Goal: Transaction & Acquisition: Purchase product/service

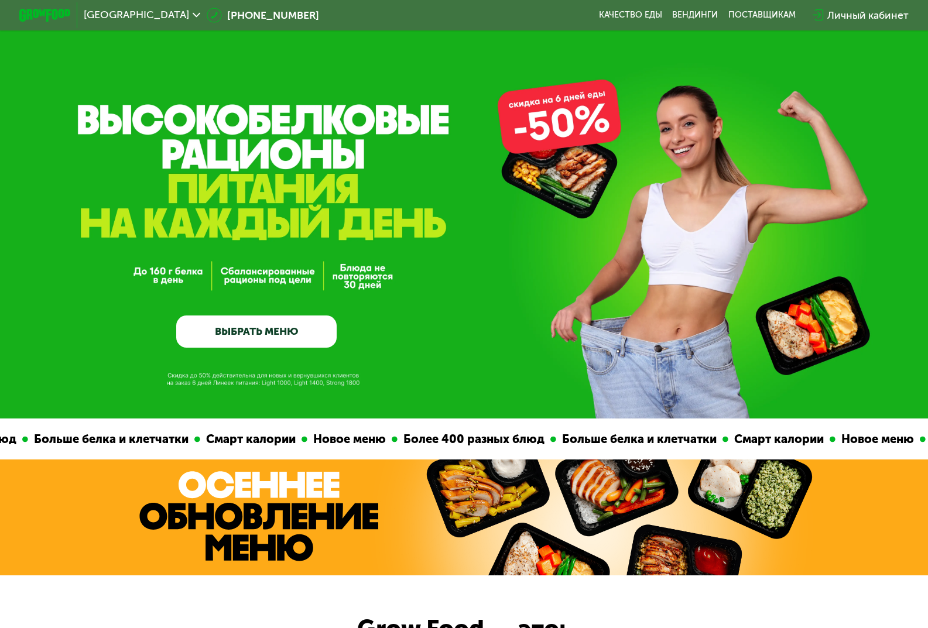
click at [869, 12] on div "Личный кабинет" at bounding box center [867, 15] width 81 height 15
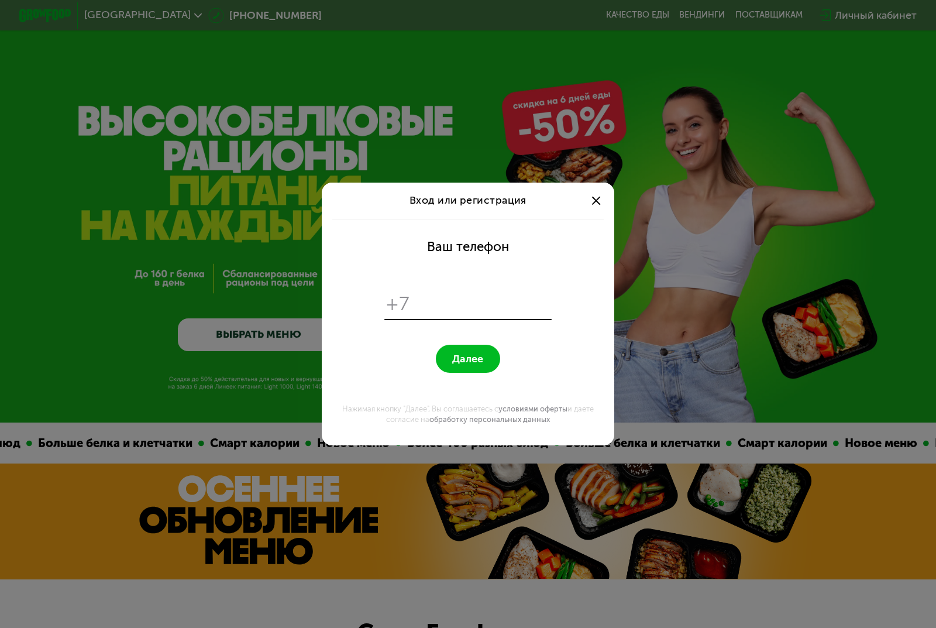
click at [438, 306] on input "tel" at bounding box center [482, 303] width 133 height 25
type input "**********"
click at [487, 352] on button "Далее" at bounding box center [468, 359] width 65 height 28
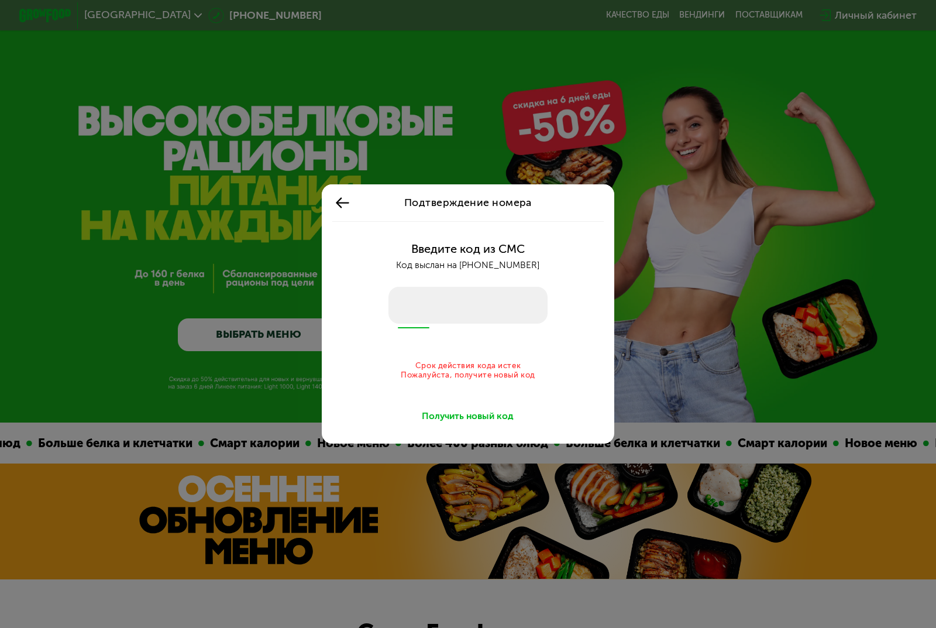
click at [486, 428] on div "Введите код из СМС Код выслан на +7 977 813 53 50 Срок действия кода истек Пожа…" at bounding box center [468, 332] width 277 height 222
click at [484, 421] on div "Получить новый код" at bounding box center [468, 416] width 92 height 13
click at [502, 306] on input "number" at bounding box center [468, 305] width 159 height 36
click at [349, 210] on icon at bounding box center [343, 203] width 16 height 16
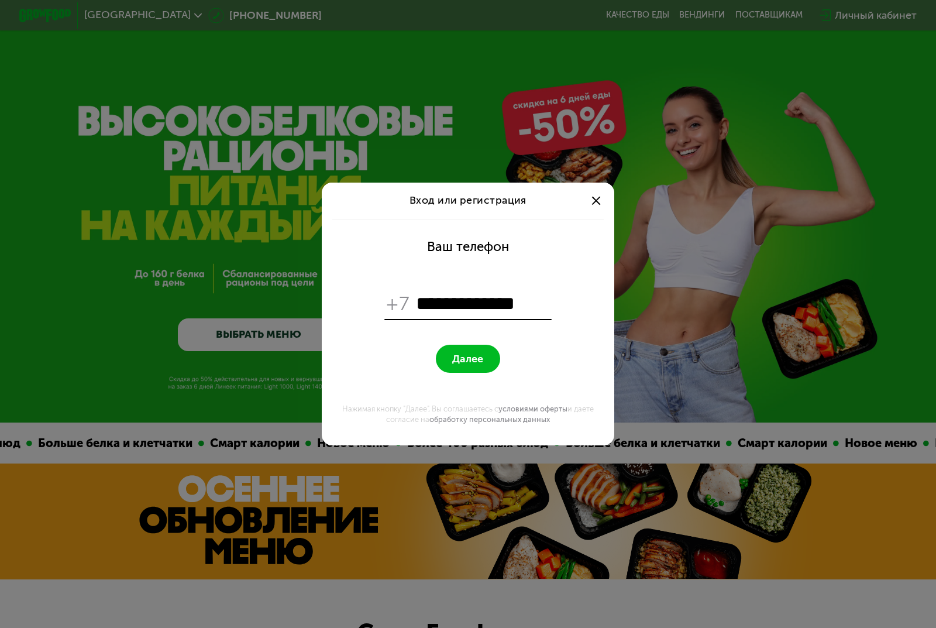
drag, startPoint x: 543, startPoint y: 306, endPoint x: 428, endPoint y: 310, distance: 115.4
click at [428, 310] on input "**********" at bounding box center [482, 303] width 133 height 25
type input "**********"
click at [452, 351] on button "Далее" at bounding box center [468, 359] width 65 height 28
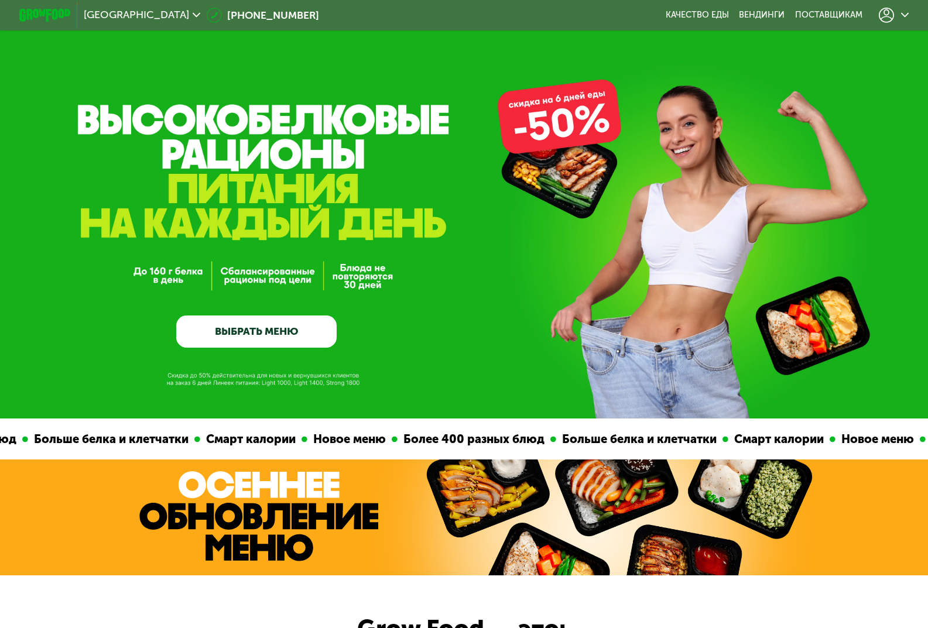
click at [907, 18] on icon at bounding box center [905, 15] width 8 height 8
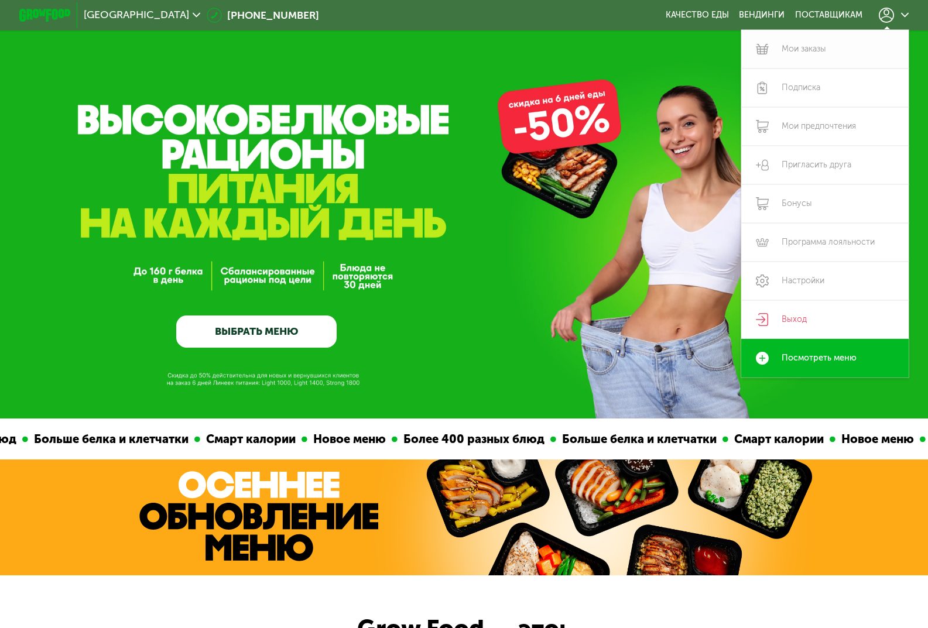
click at [835, 46] on link "Мои заказы" at bounding box center [824, 49] width 167 height 39
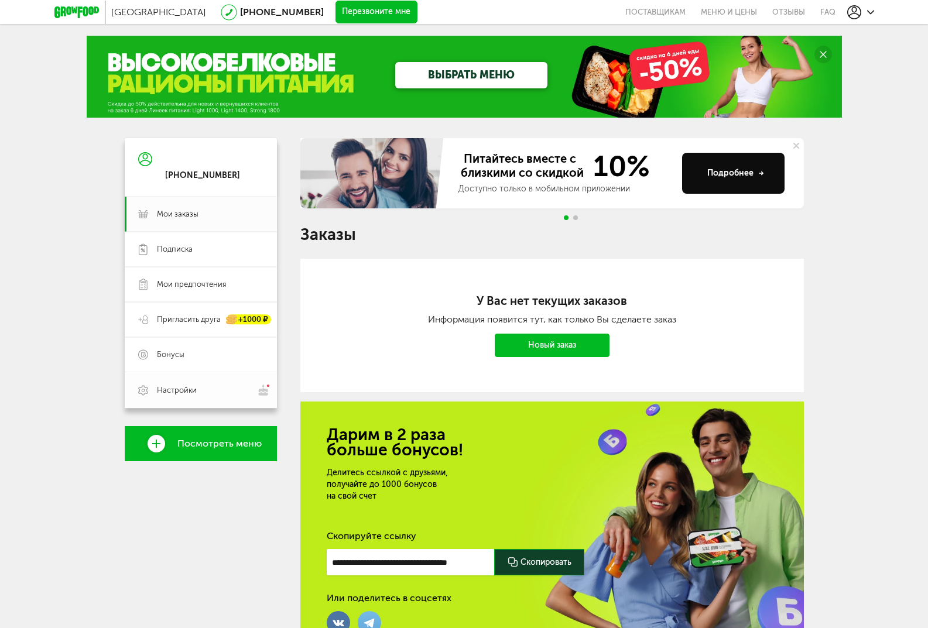
click at [202, 395] on span "Настройки" at bounding box center [210, 390] width 107 height 12
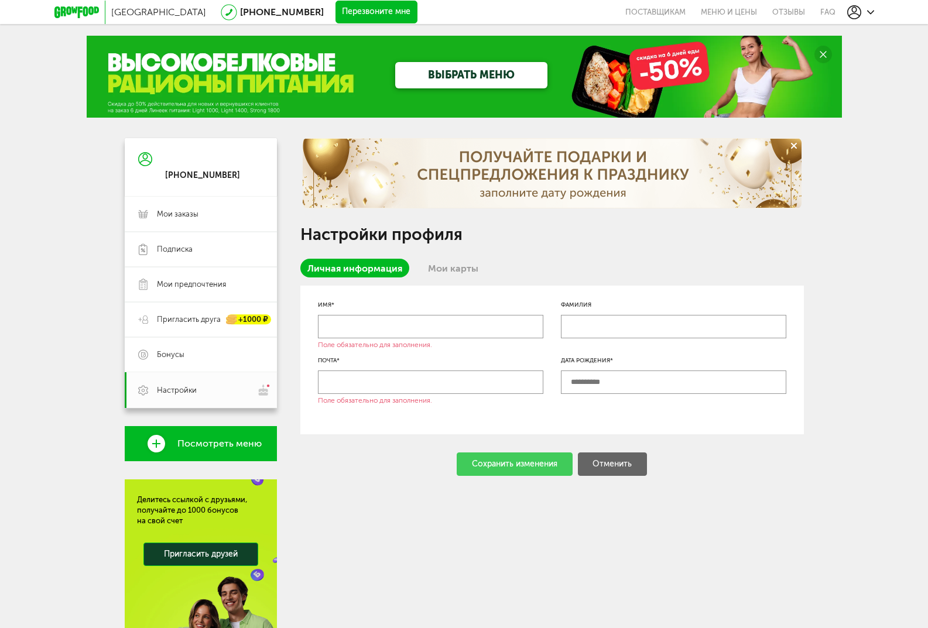
click at [869, 16] on div at bounding box center [860, 12] width 27 height 14
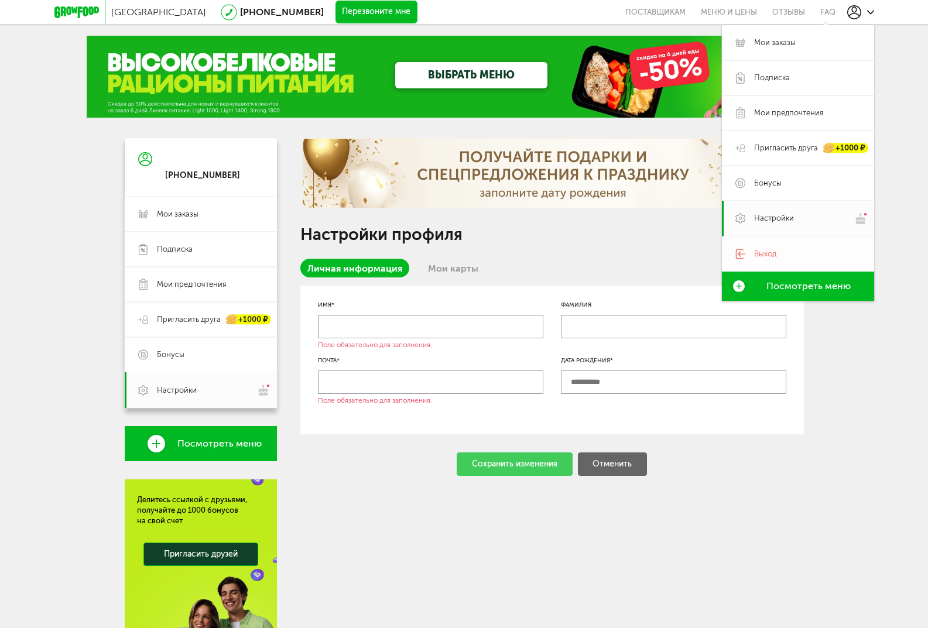
click at [777, 256] on span "Выход" at bounding box center [807, 254] width 107 height 11
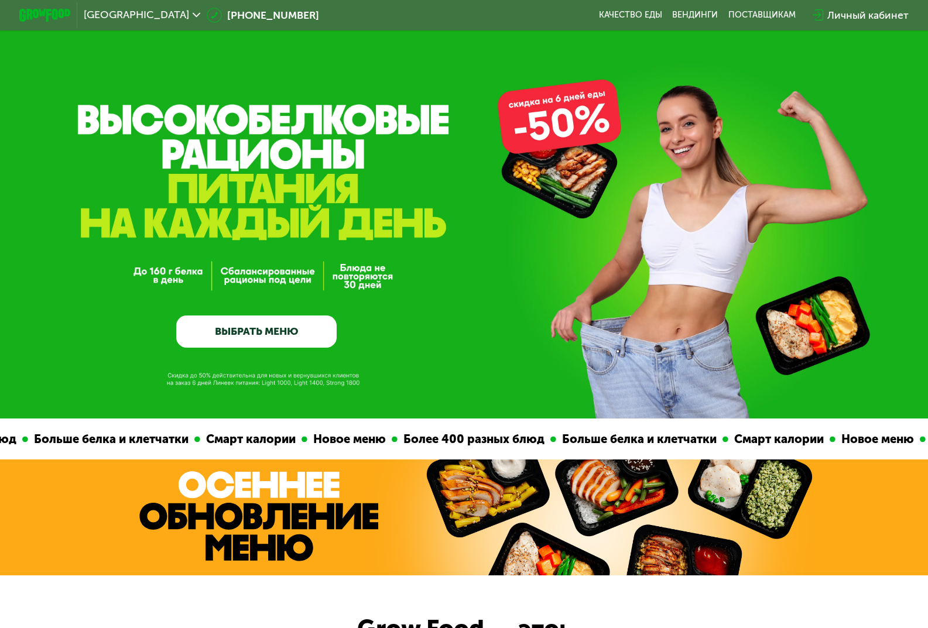
click at [860, 4] on div "Личный кабинет" at bounding box center [860, 15] width 109 height 28
click at [858, 20] on div "Личный кабинет" at bounding box center [867, 15] width 81 height 15
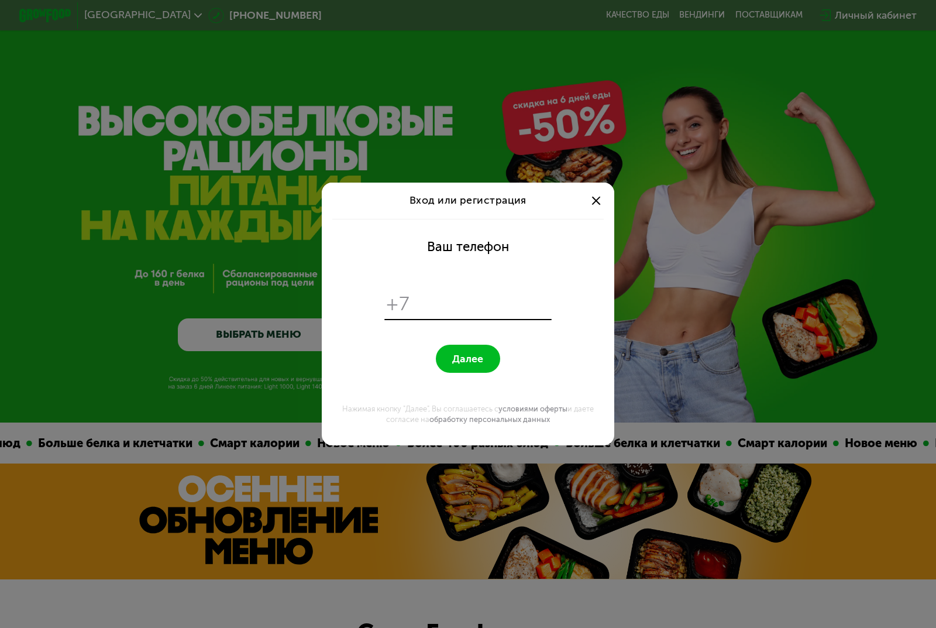
click at [469, 313] on input "tel" at bounding box center [482, 303] width 133 height 25
type input "**********"
click at [480, 359] on span "Далее" at bounding box center [467, 359] width 31 height 12
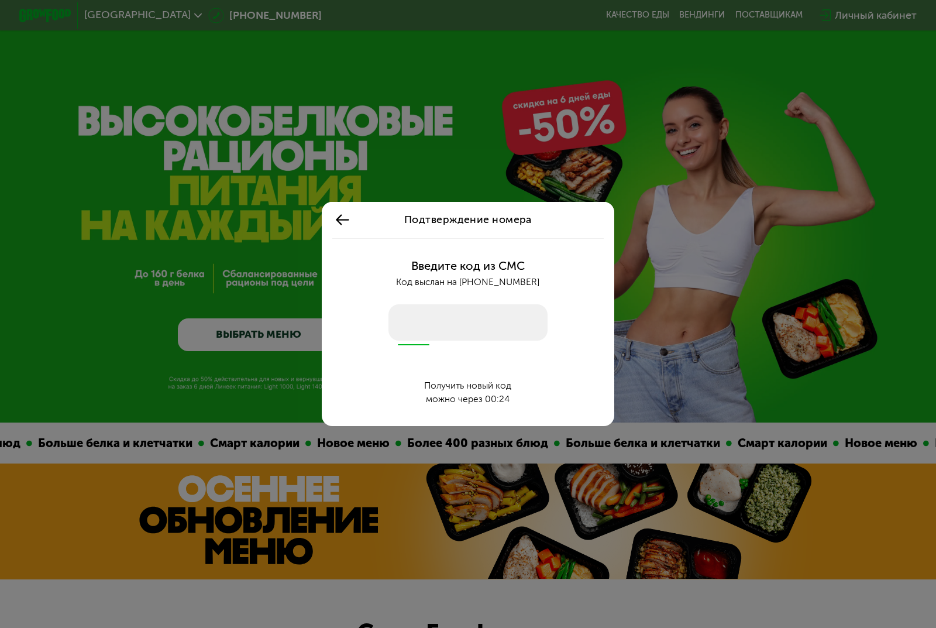
click at [496, 401] on div "можно через 00:24" at bounding box center [467, 399] width 87 height 13
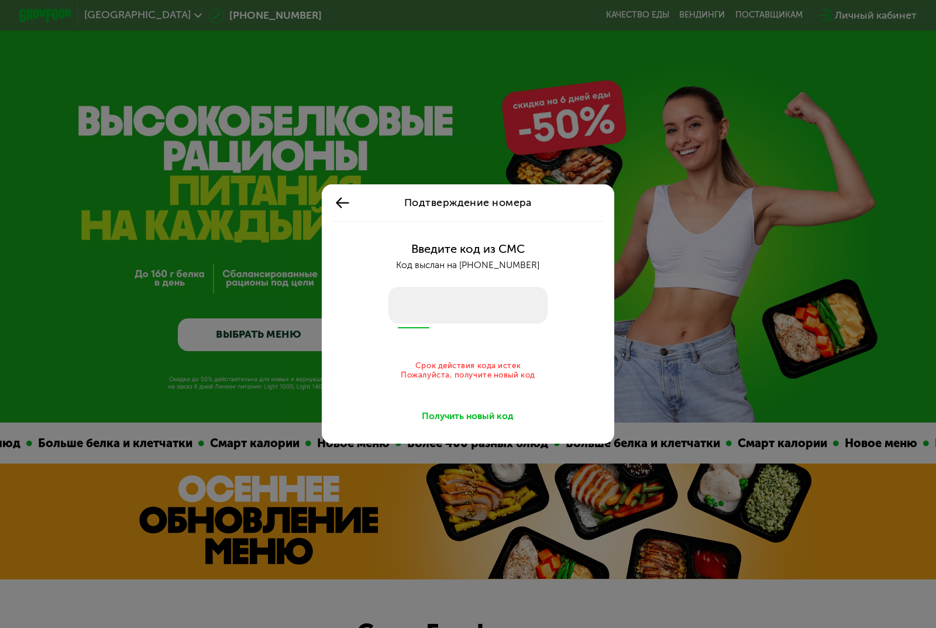
click at [468, 365] on div "Срок действия кода истек Пожалуйста, получите новый код" at bounding box center [468, 370] width 248 height 18
click at [466, 418] on div "Получить новый код" at bounding box center [468, 416] width 92 height 13
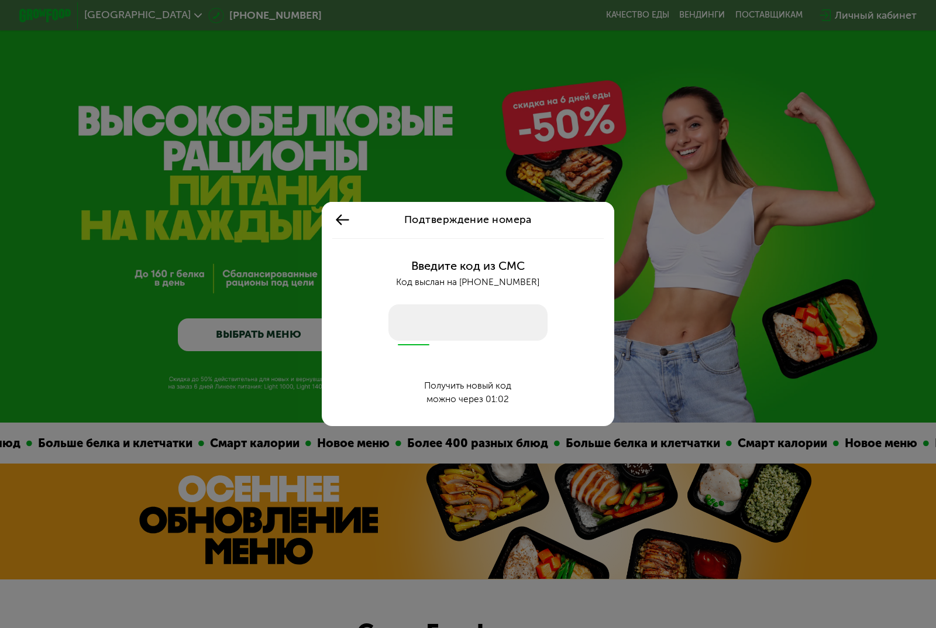
click at [487, 335] on input "number" at bounding box center [468, 322] width 159 height 36
click at [484, 333] on input "number" at bounding box center [468, 322] width 159 height 36
click at [338, 218] on use at bounding box center [342, 220] width 13 height 11
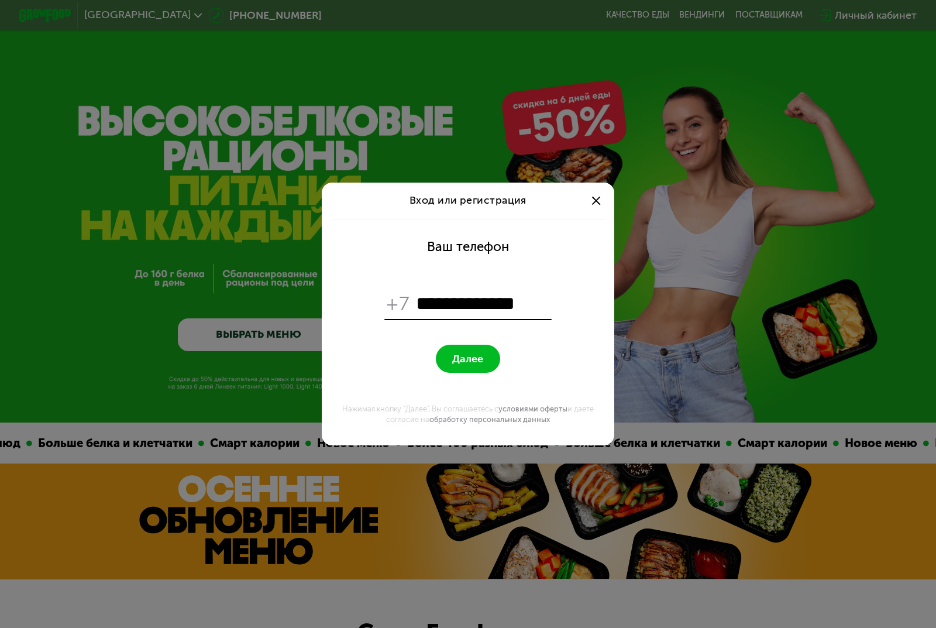
drag, startPoint x: 435, startPoint y: 304, endPoint x: 637, endPoint y: 331, distance: 203.6
click at [637, 331] on div "**********" at bounding box center [468, 314] width 936 height 628
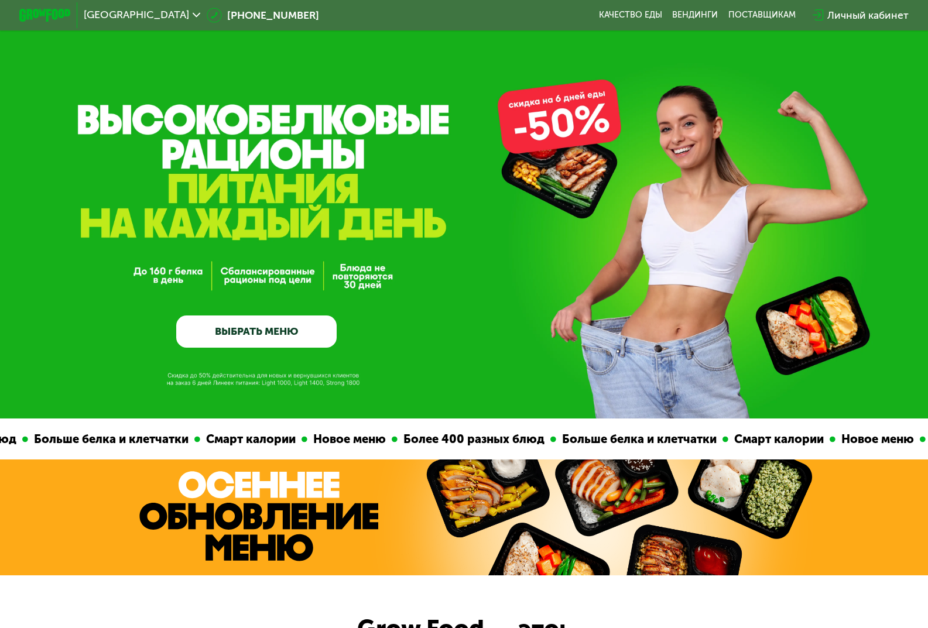
click at [884, 13] on div "Личный кабинет" at bounding box center [867, 15] width 81 height 15
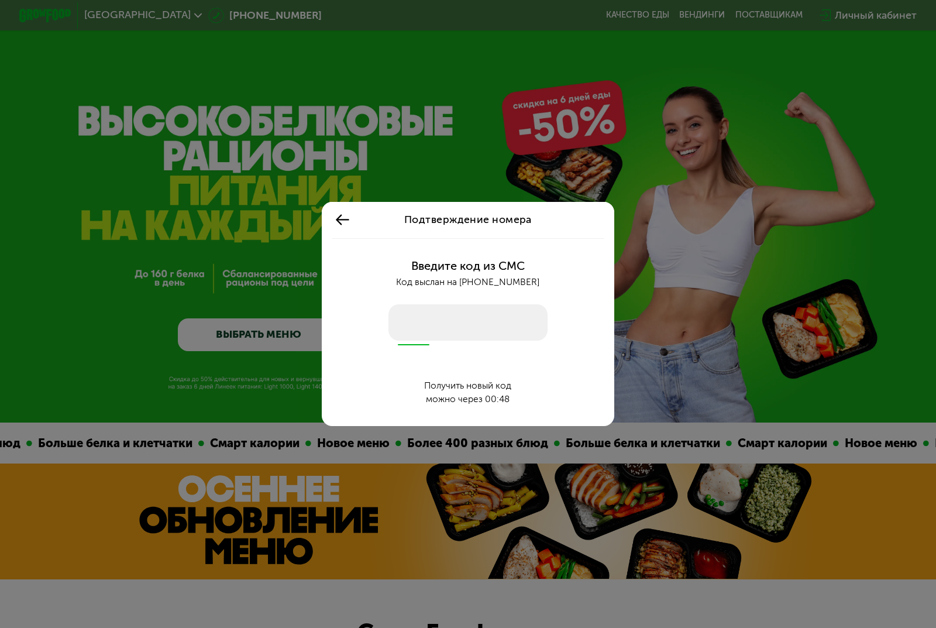
click at [340, 218] on icon at bounding box center [343, 220] width 16 height 16
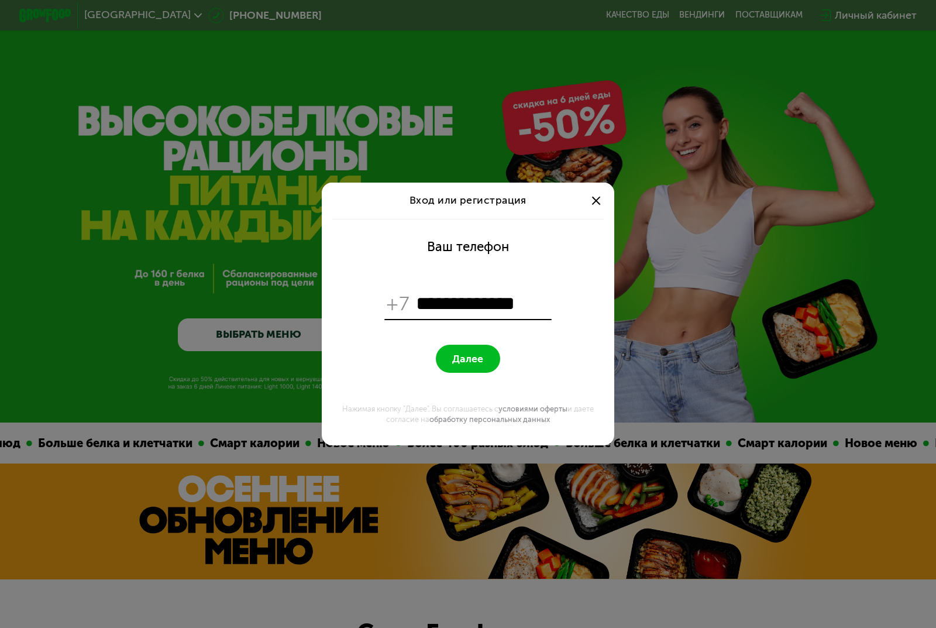
drag, startPoint x: 428, startPoint y: 302, endPoint x: 587, endPoint y: 300, distance: 159.2
click at [587, 300] on form "**********" at bounding box center [468, 332] width 277 height 227
type input "**********"
click at [476, 361] on span "Далее" at bounding box center [467, 359] width 31 height 12
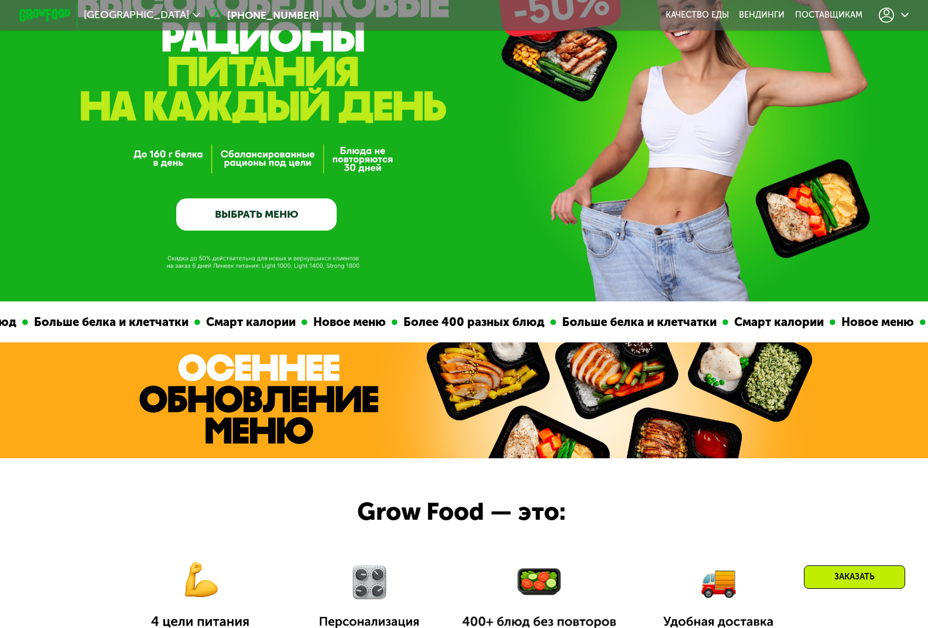
scroll to position [59, 0]
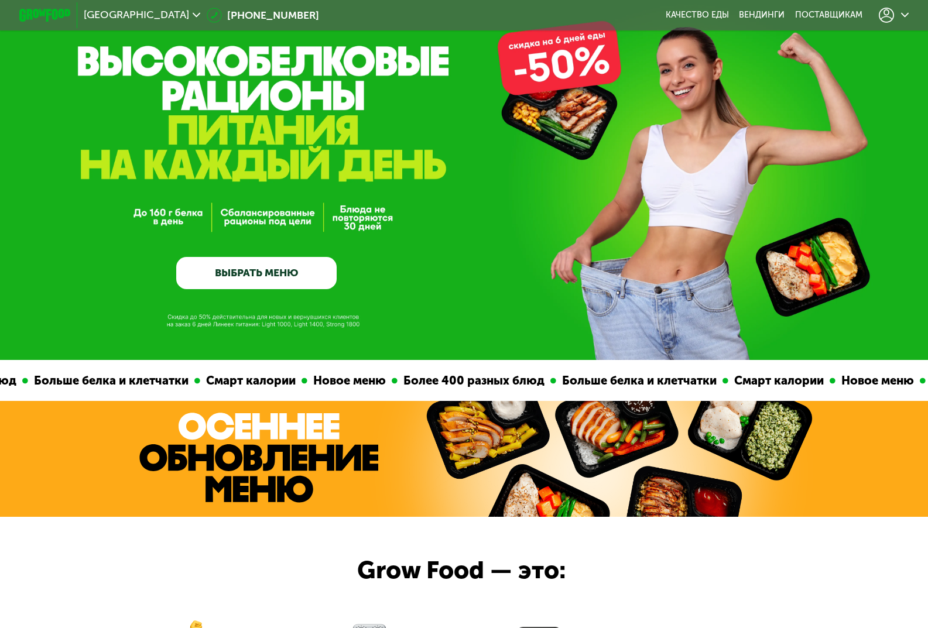
click at [303, 269] on link "ВЫБРАТЬ МЕНЮ" at bounding box center [256, 273] width 160 height 32
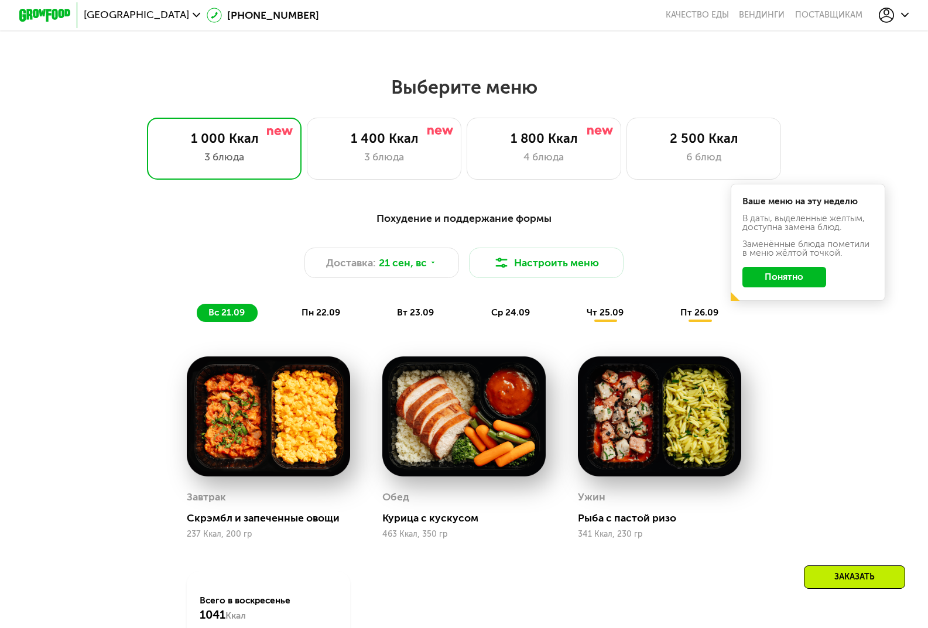
scroll to position [819, 0]
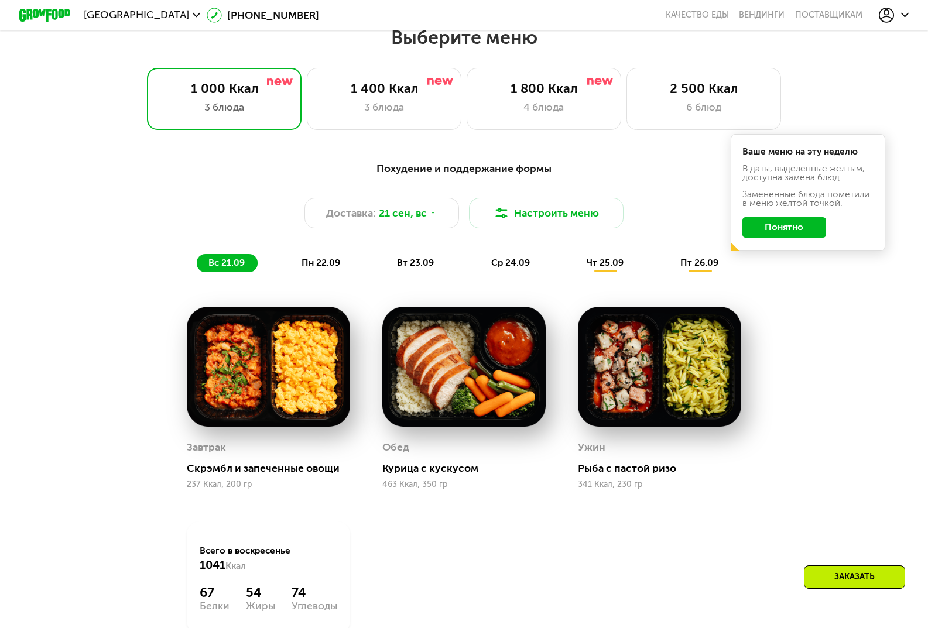
click at [764, 232] on button "Понятно" at bounding box center [784, 227] width 84 height 20
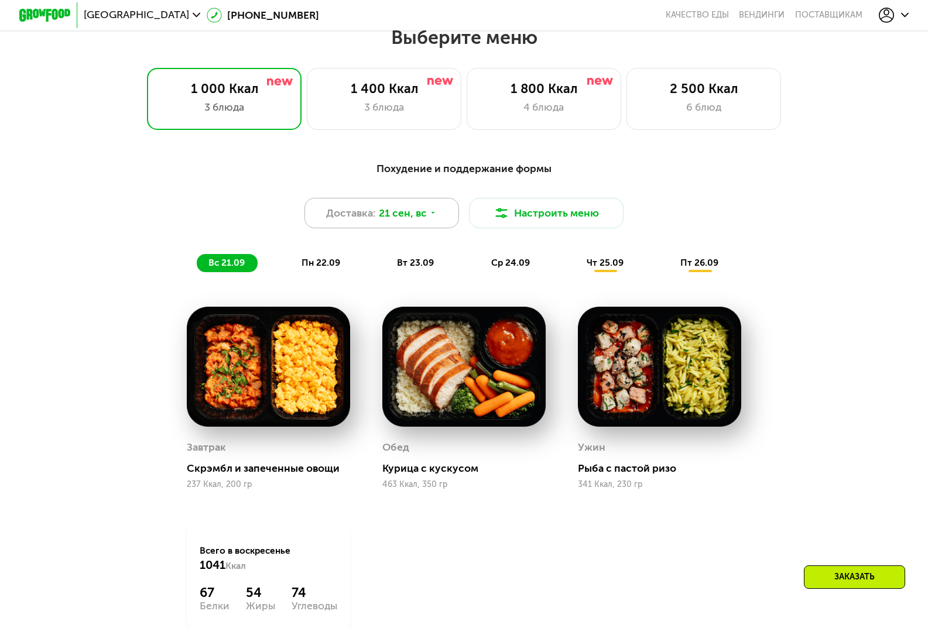
click at [421, 215] on span "21 сен, вс" at bounding box center [403, 212] width 48 height 15
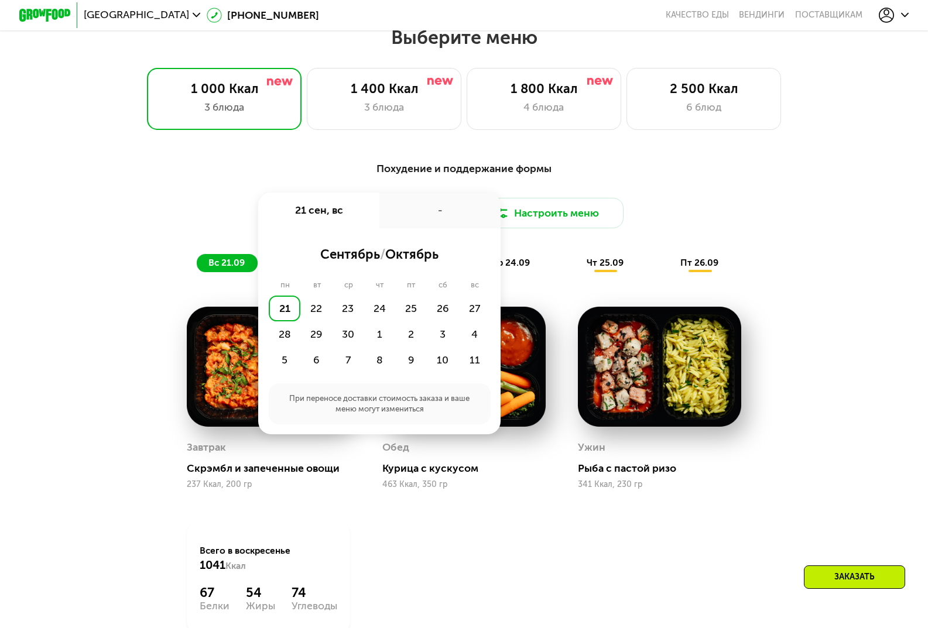
click at [282, 315] on div "21" at bounding box center [285, 309] width 32 height 26
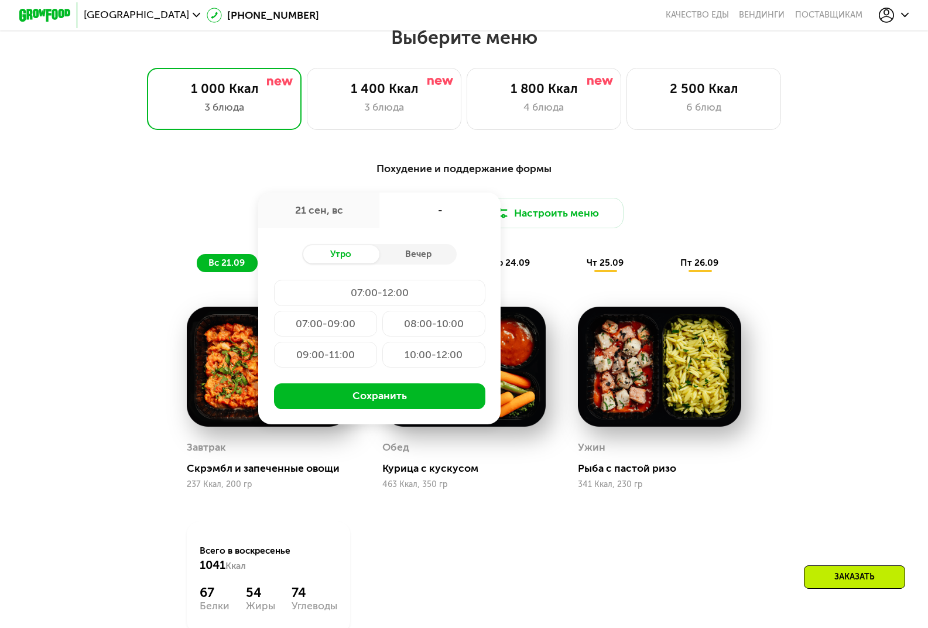
click at [345, 221] on div "21 сен, вс" at bounding box center [318, 211] width 121 height 36
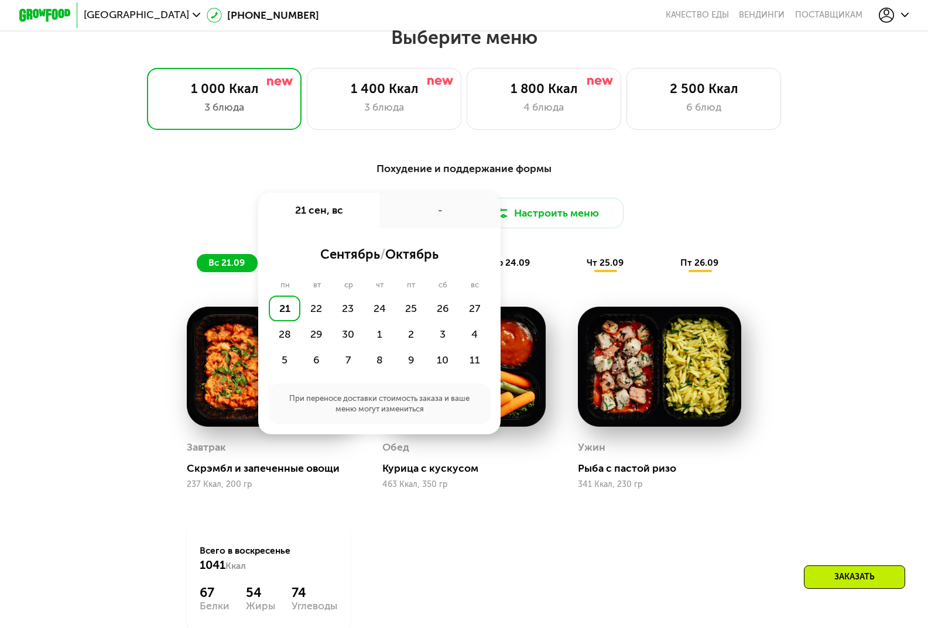
click at [455, 219] on div "-" at bounding box center [439, 211] width 121 height 36
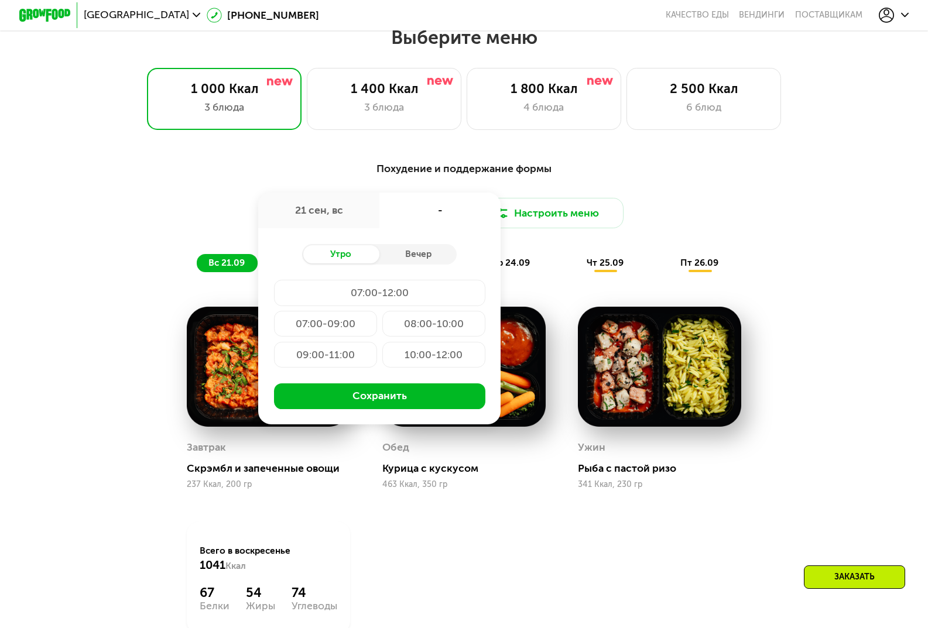
click at [753, 195] on div "Похудение и поддержание формы Доставка: [DATE] сен, вс - Утро Вечер 07:00-12:00…" at bounding box center [464, 216] width 763 height 111
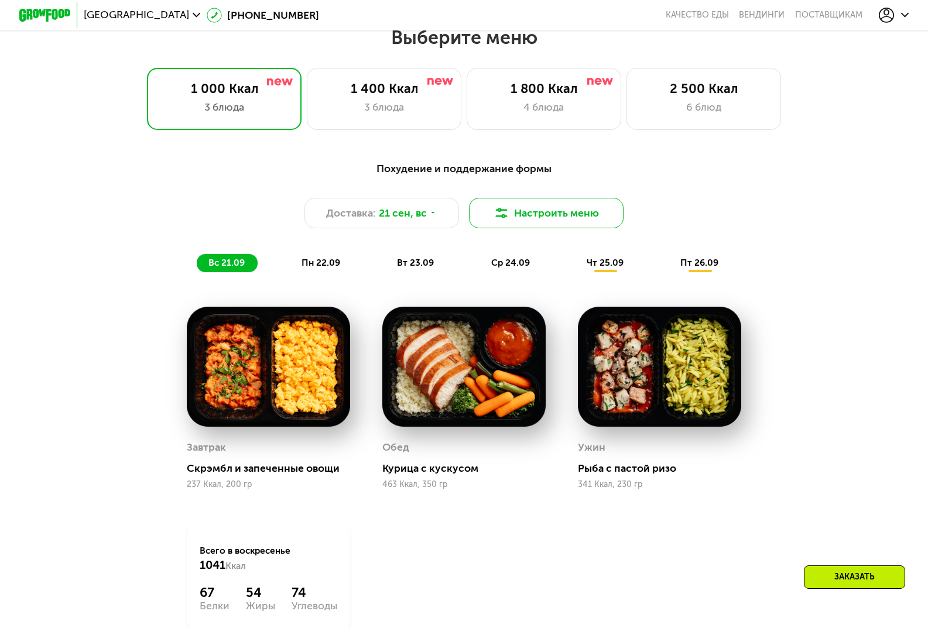
click at [579, 217] on button "Настроить меню" at bounding box center [546, 213] width 155 height 31
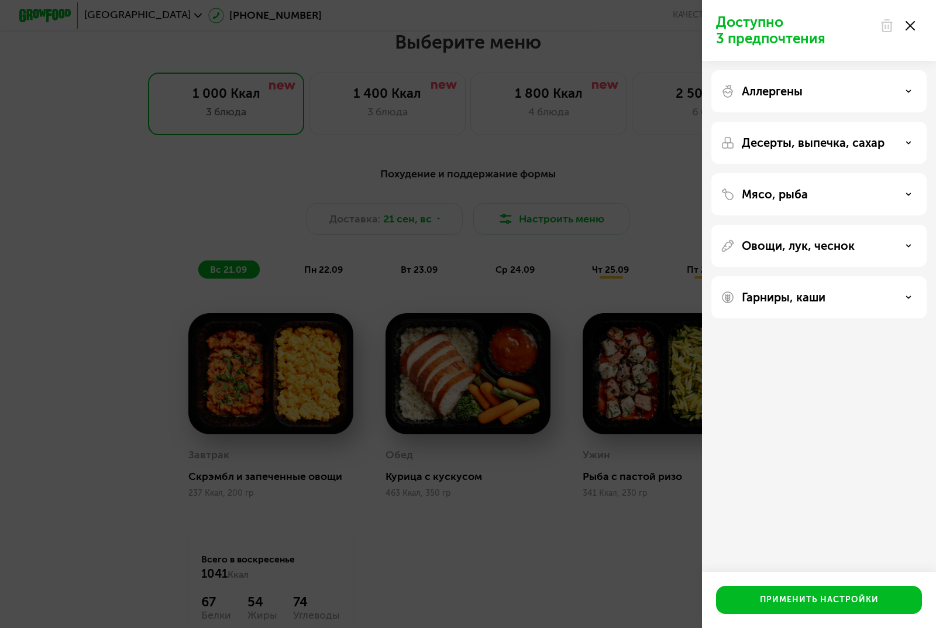
click at [909, 23] on icon at bounding box center [910, 25] width 9 height 9
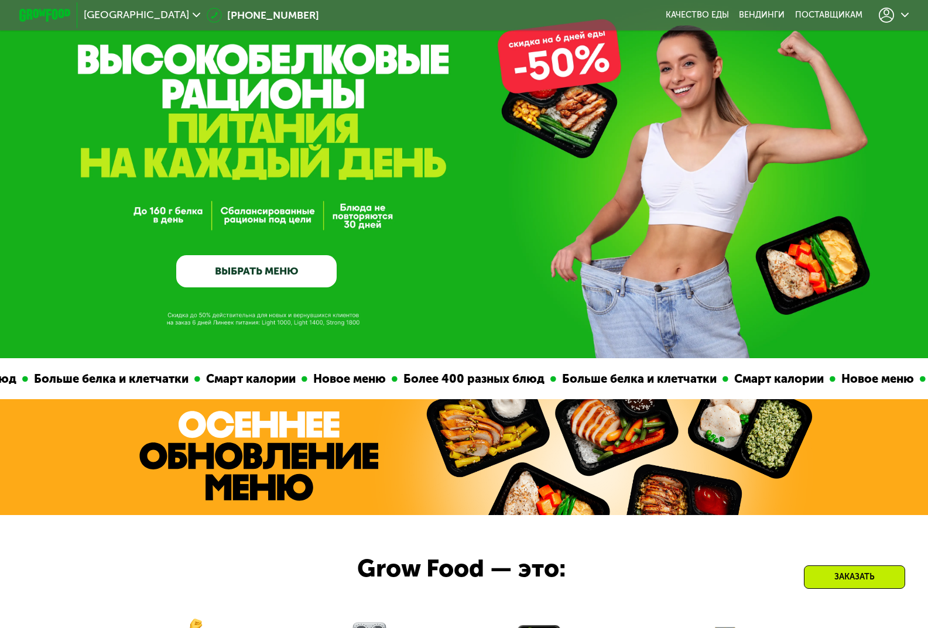
scroll to position [0, 0]
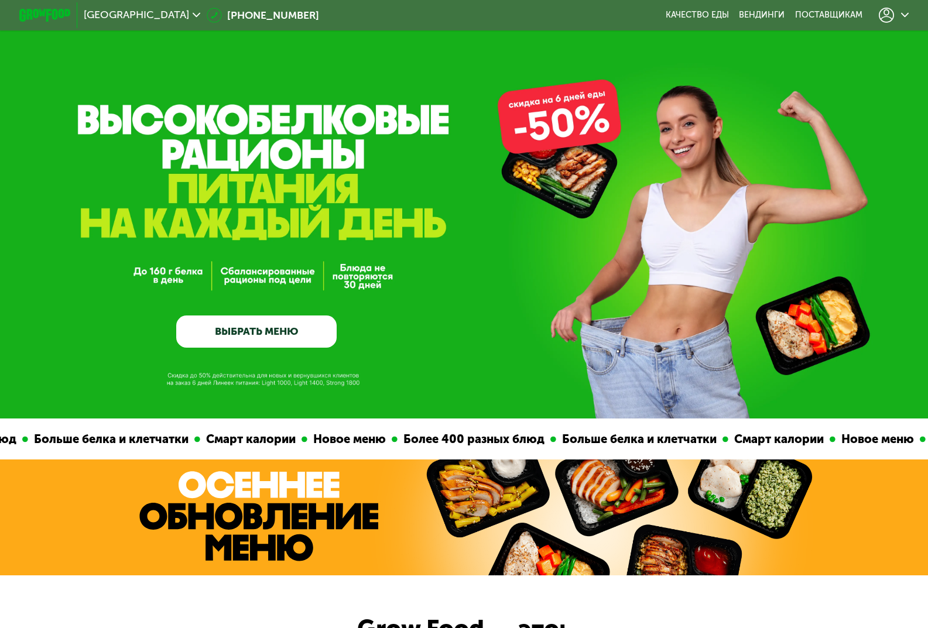
click at [694, 145] on div "GrowFood — доставка правильного питания ВЫБРАТЬ МЕНЮ" at bounding box center [464, 209] width 928 height 418
drag, startPoint x: 657, startPoint y: 222, endPoint x: 615, endPoint y: 241, distance: 45.6
click at [656, 222] on div "GrowFood — доставка правильного питания ВЫБРАТЬ МЕНЮ" at bounding box center [464, 248] width 928 height 200
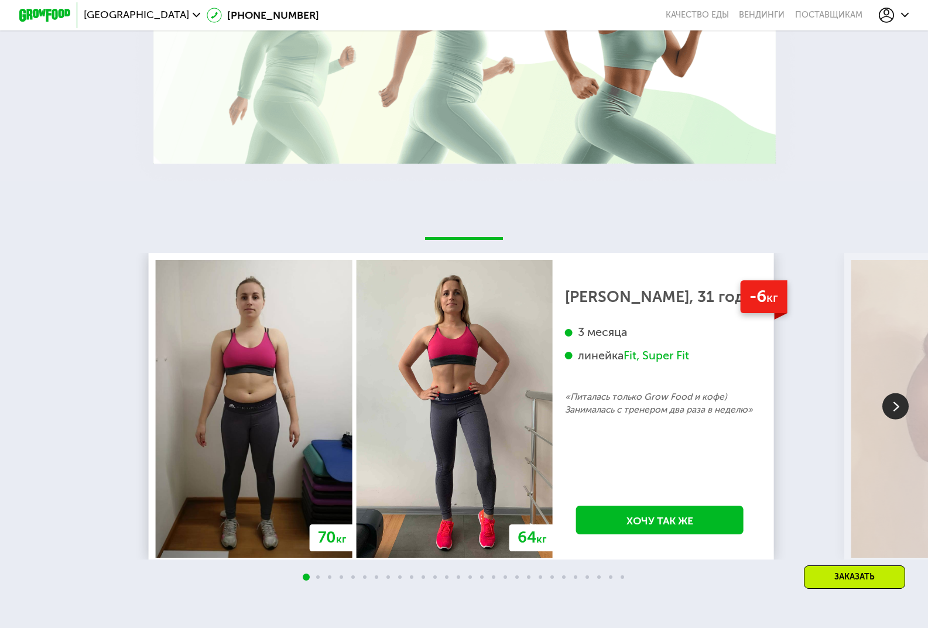
scroll to position [2283, 0]
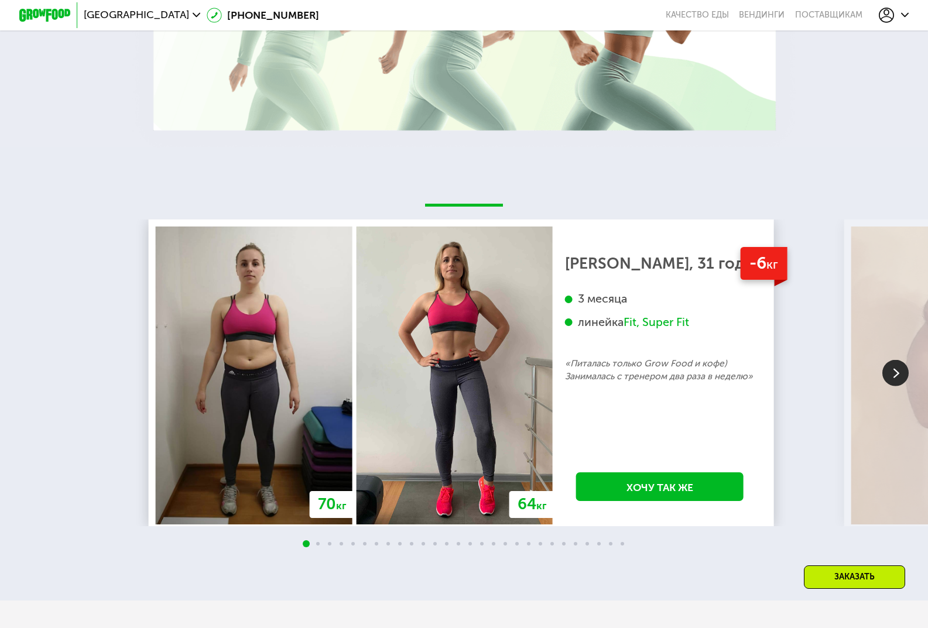
click at [632, 330] on div "Fit, Super Fit" at bounding box center [656, 322] width 66 height 15
click at [900, 386] on img at bounding box center [895, 373] width 26 height 26
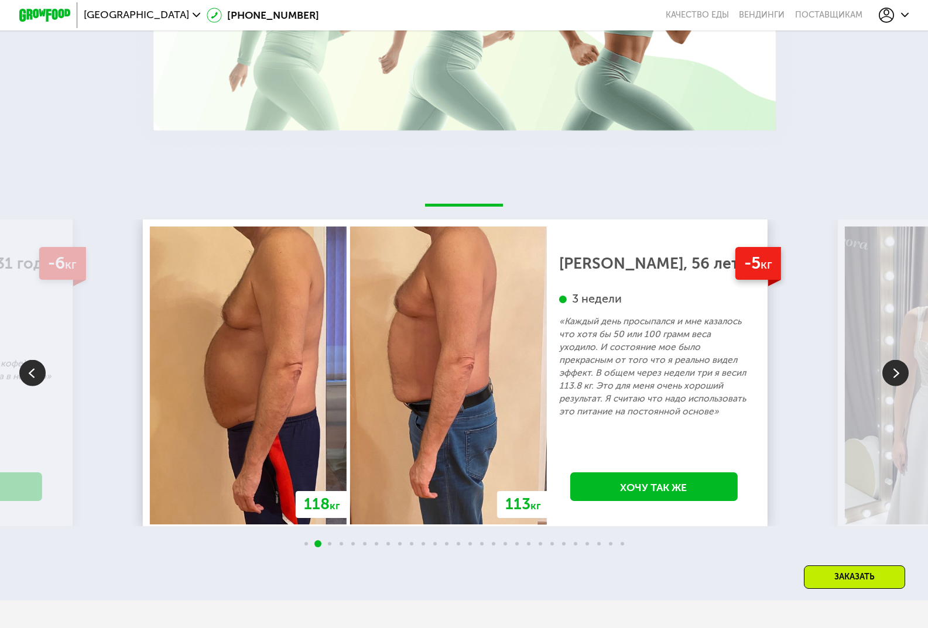
click at [899, 386] on img at bounding box center [895, 373] width 26 height 26
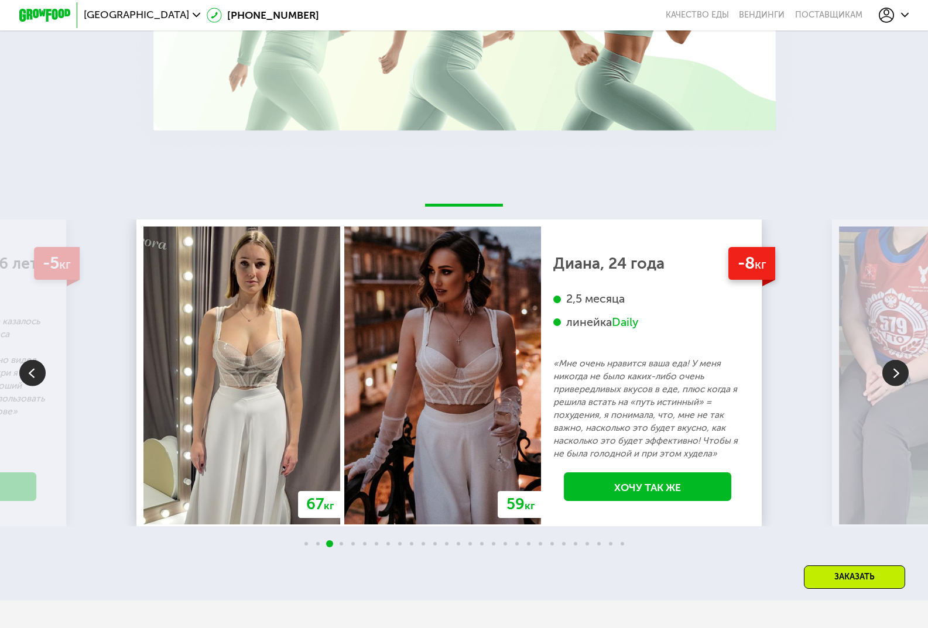
click at [899, 386] on img at bounding box center [895, 373] width 26 height 26
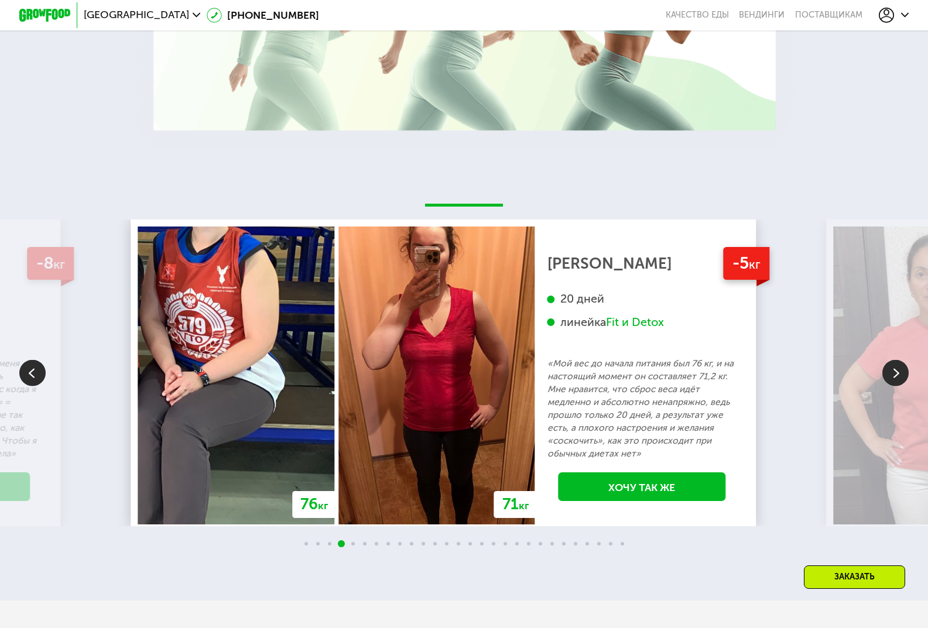
click at [897, 386] on img at bounding box center [895, 373] width 26 height 26
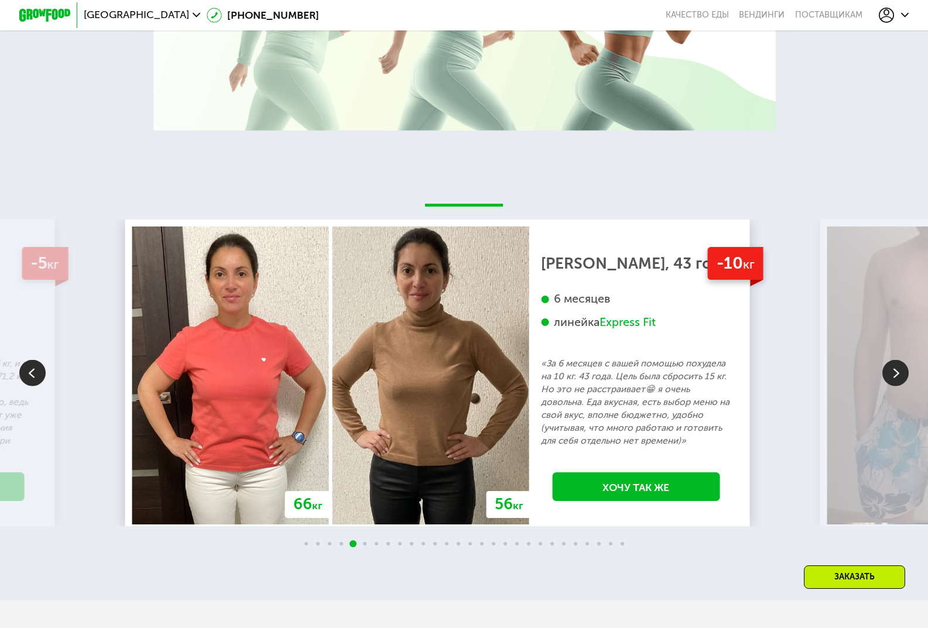
click at [891, 386] on img at bounding box center [895, 373] width 26 height 26
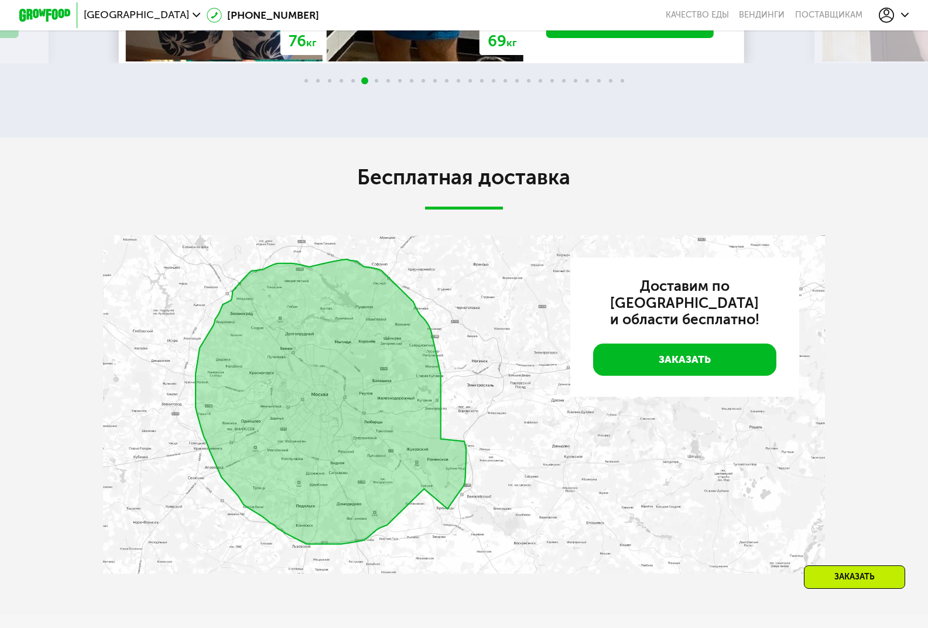
scroll to position [2751, 0]
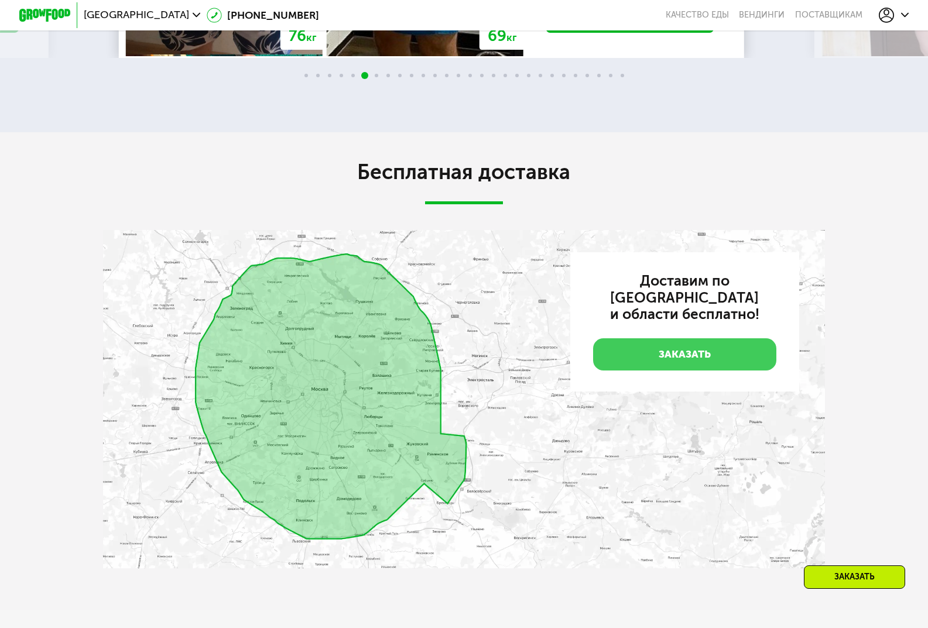
click at [699, 361] on link "Заказать" at bounding box center [685, 354] width 184 height 32
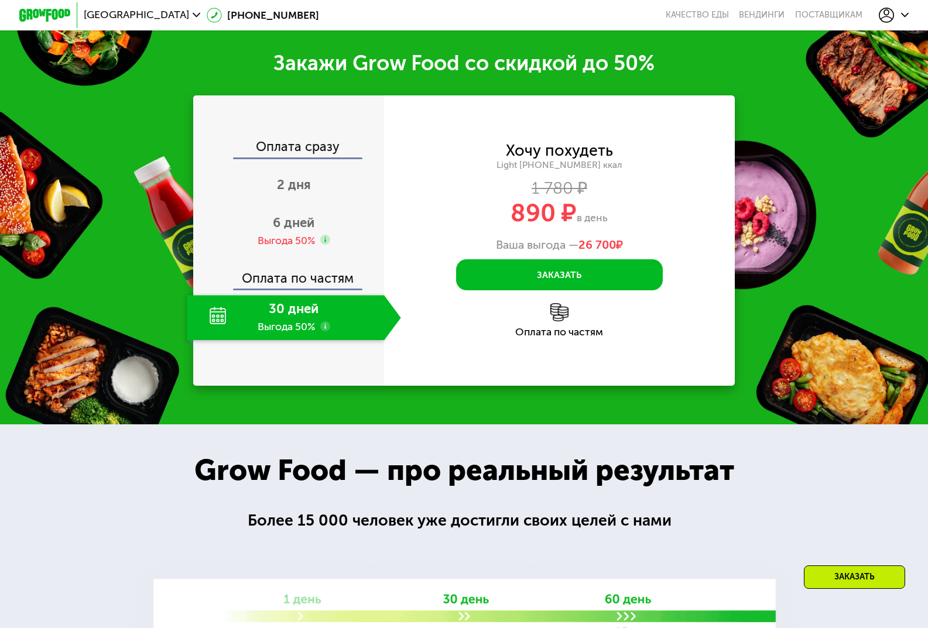
scroll to position [1518, 0]
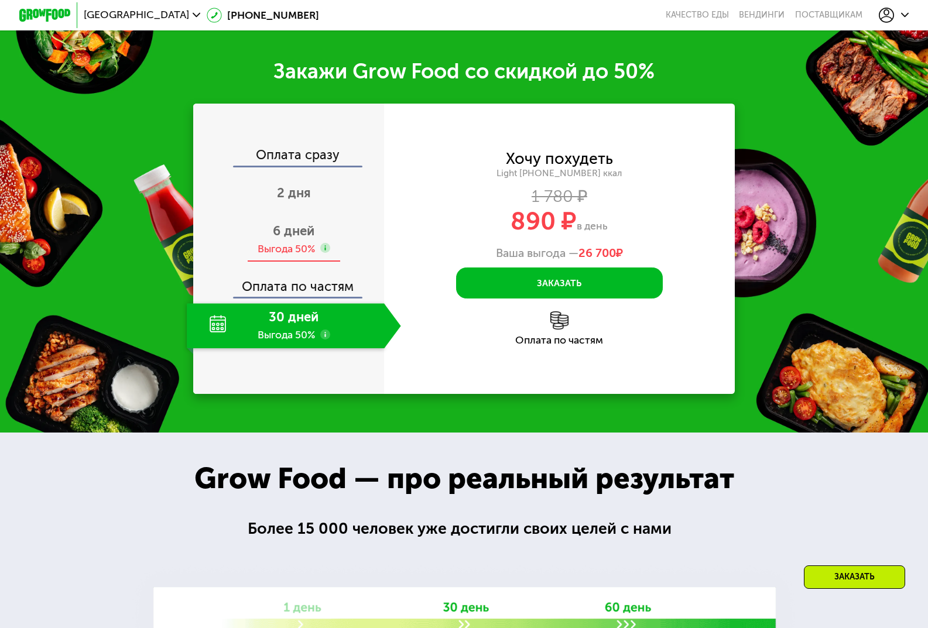
click at [299, 256] on div "Выгода 50%" at bounding box center [286, 249] width 57 height 14
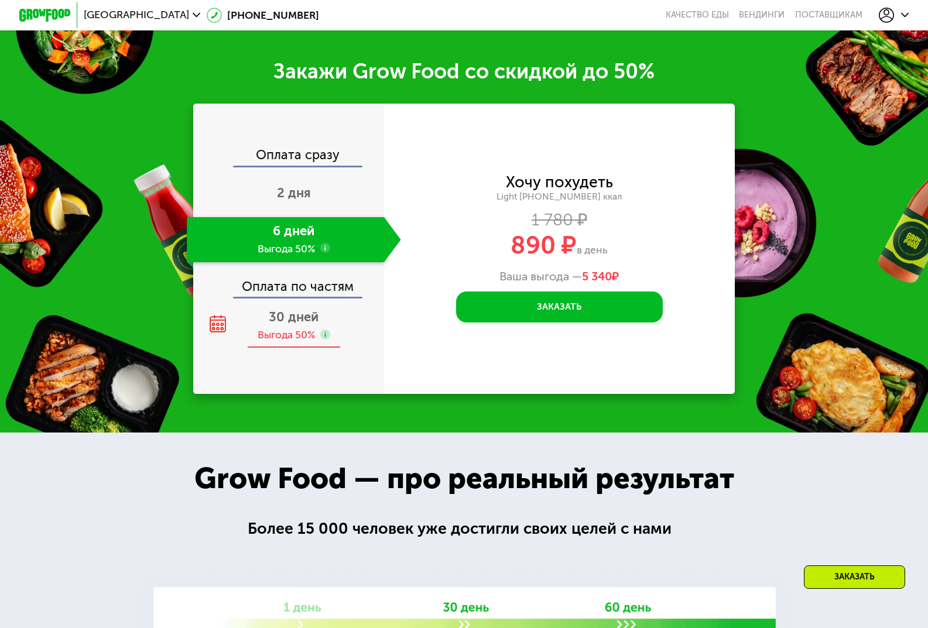
click at [265, 340] on div "30 дней Выгода 50%" at bounding box center [294, 325] width 214 height 45
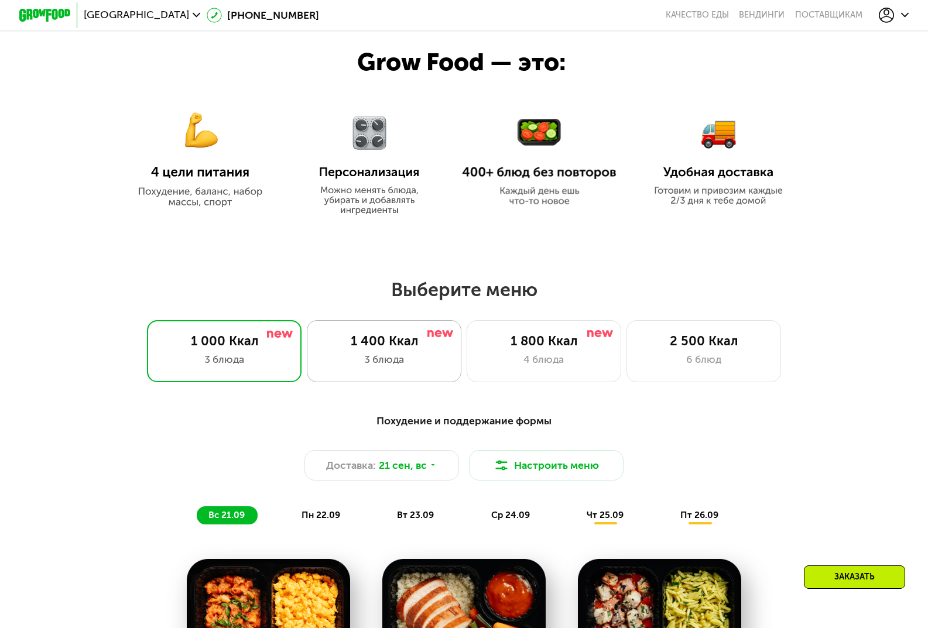
scroll to position [582, 0]
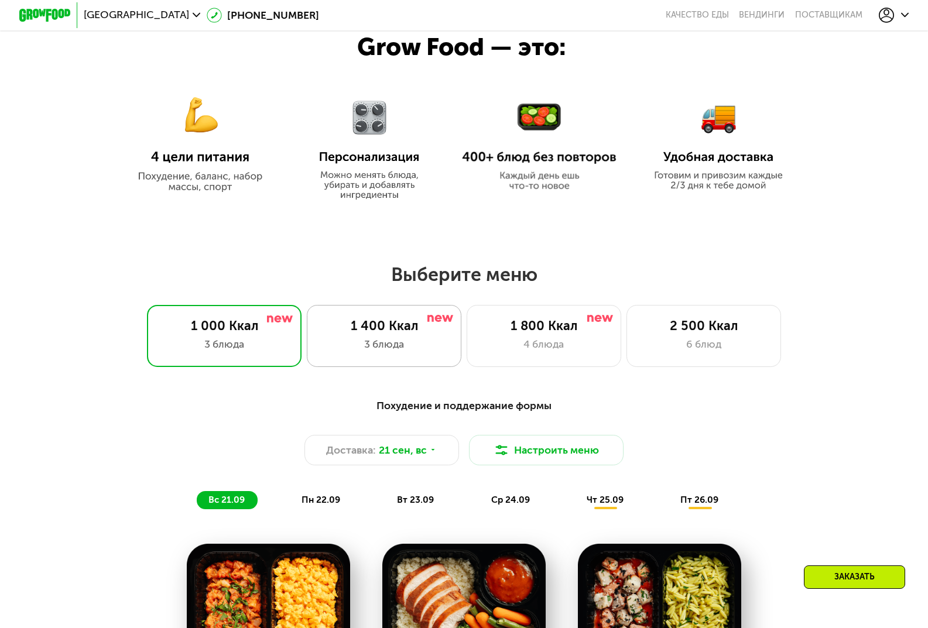
click at [399, 339] on div "1 400 Ккал 3 блюда" at bounding box center [384, 336] width 155 height 62
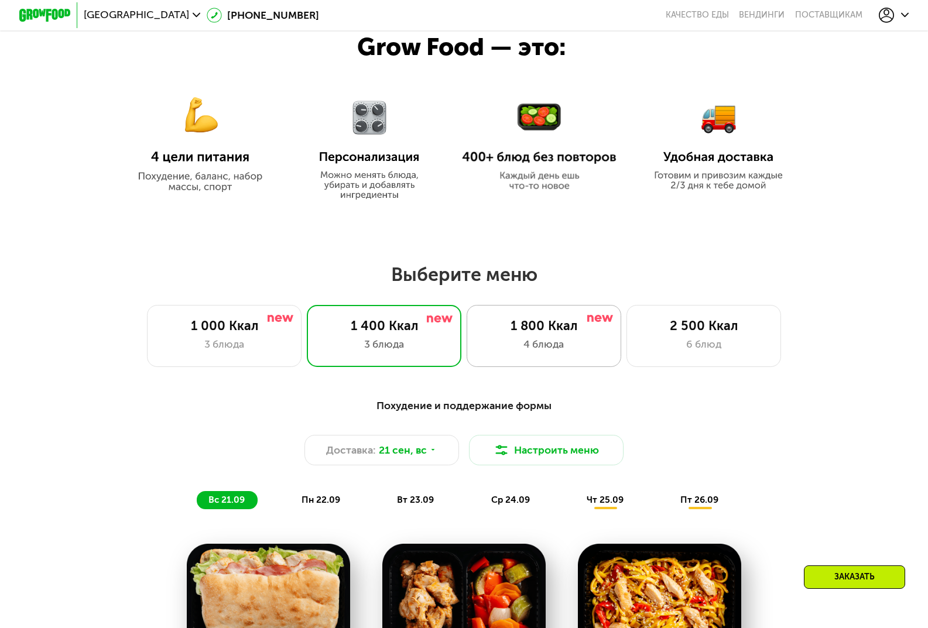
click at [560, 328] on div "1 800 Ккал" at bounding box center [544, 325] width 128 height 15
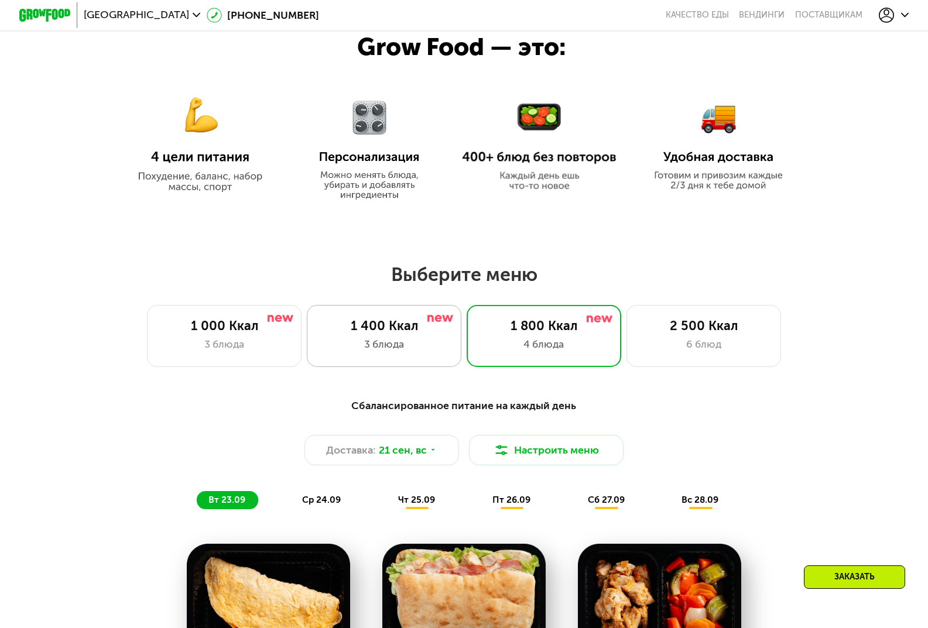
click at [400, 339] on div "1 400 Ккал 3 блюда" at bounding box center [384, 336] width 155 height 62
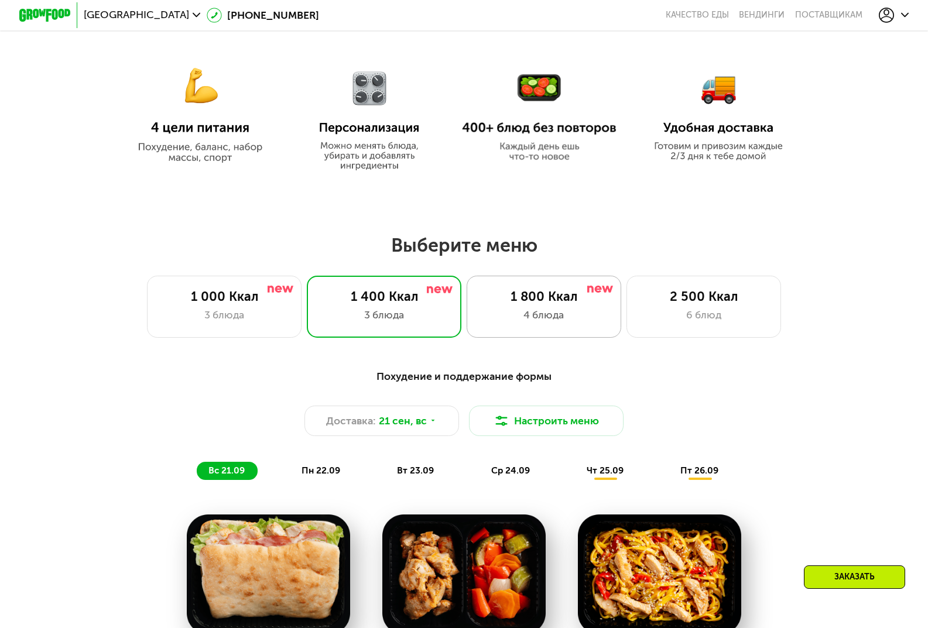
scroll to position [640, 0]
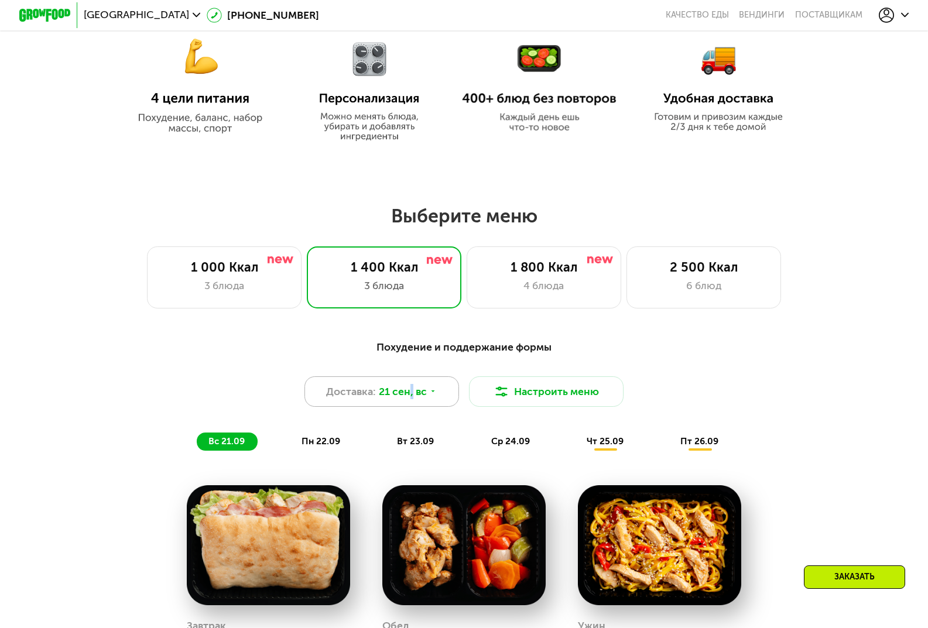
click at [412, 394] on span "21 сен, вс" at bounding box center [403, 391] width 48 height 15
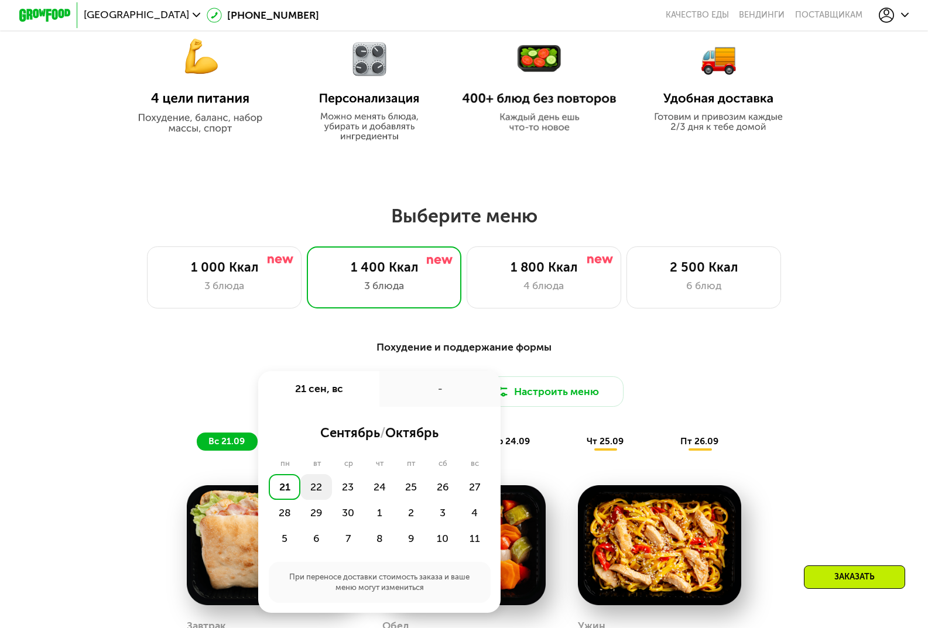
click at [311, 497] on div "22" at bounding box center [316, 487] width 32 height 26
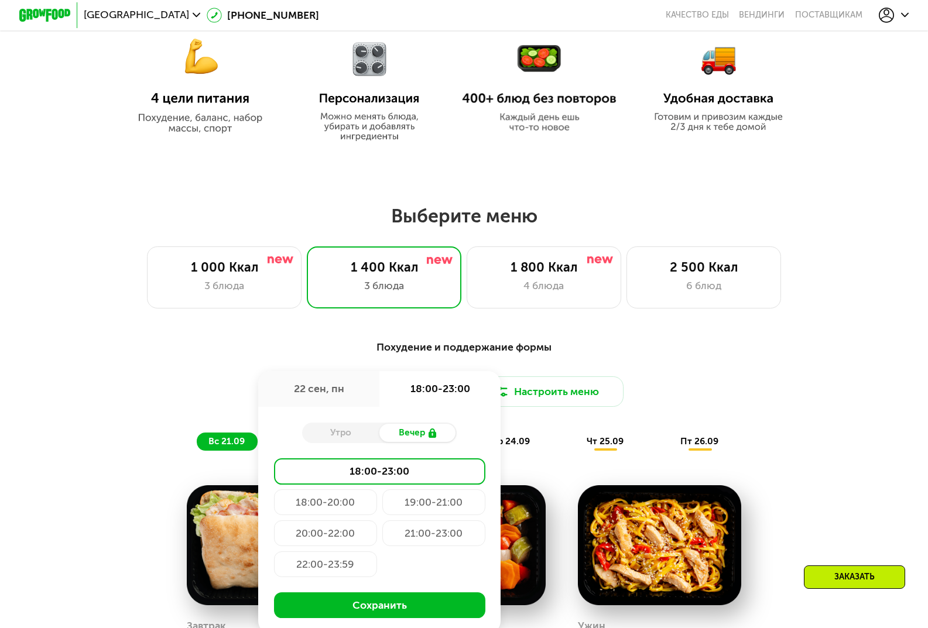
click at [339, 390] on div "22 сен, пн" at bounding box center [318, 389] width 121 height 36
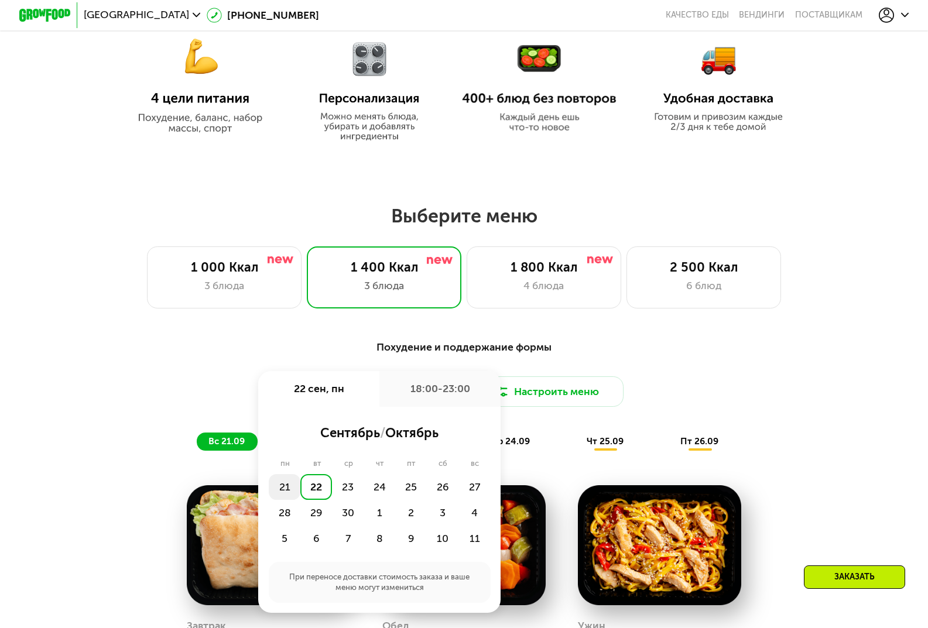
click at [281, 490] on div "21" at bounding box center [285, 487] width 32 height 26
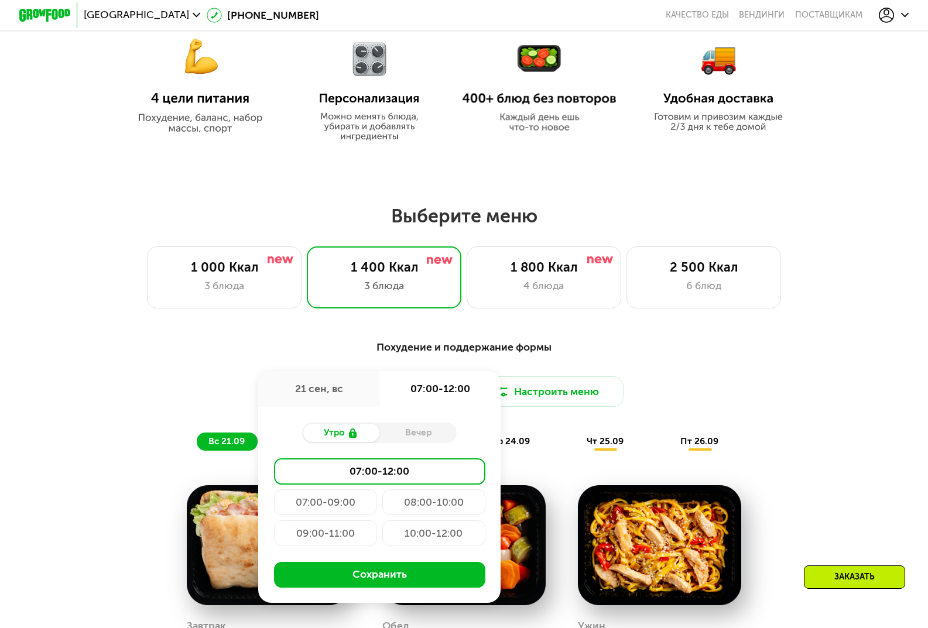
click at [345, 442] on div "Утро" at bounding box center [340, 433] width 77 height 18
click at [420, 438] on div "Вечер" at bounding box center [417, 433] width 77 height 18
click at [345, 442] on div "Утро" at bounding box center [340, 433] width 77 height 18
click at [402, 479] on div "07:00-12:00" at bounding box center [379, 471] width 211 height 26
click at [402, 582] on button "Сохранить" at bounding box center [379, 575] width 211 height 26
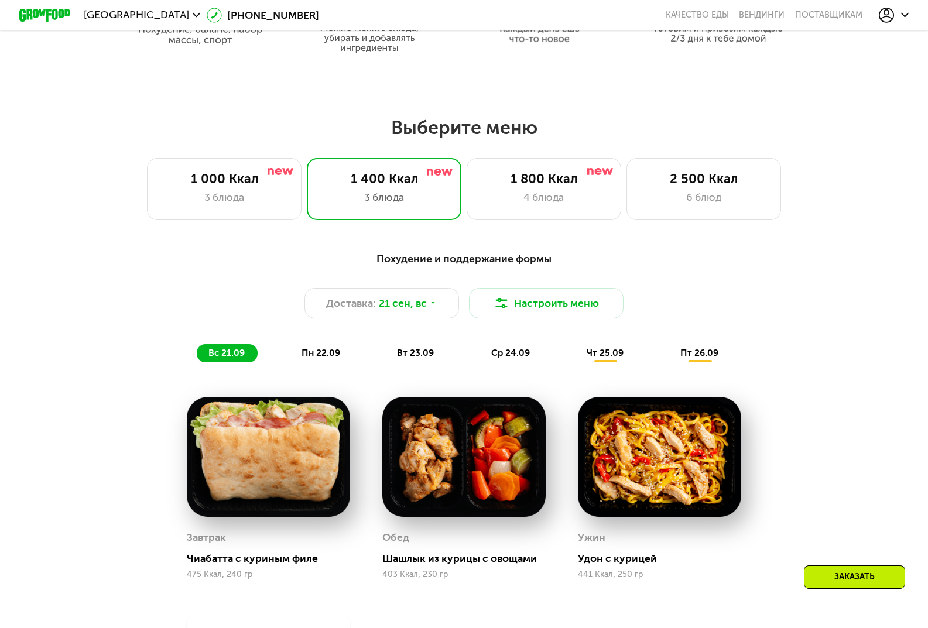
scroll to position [757, 0]
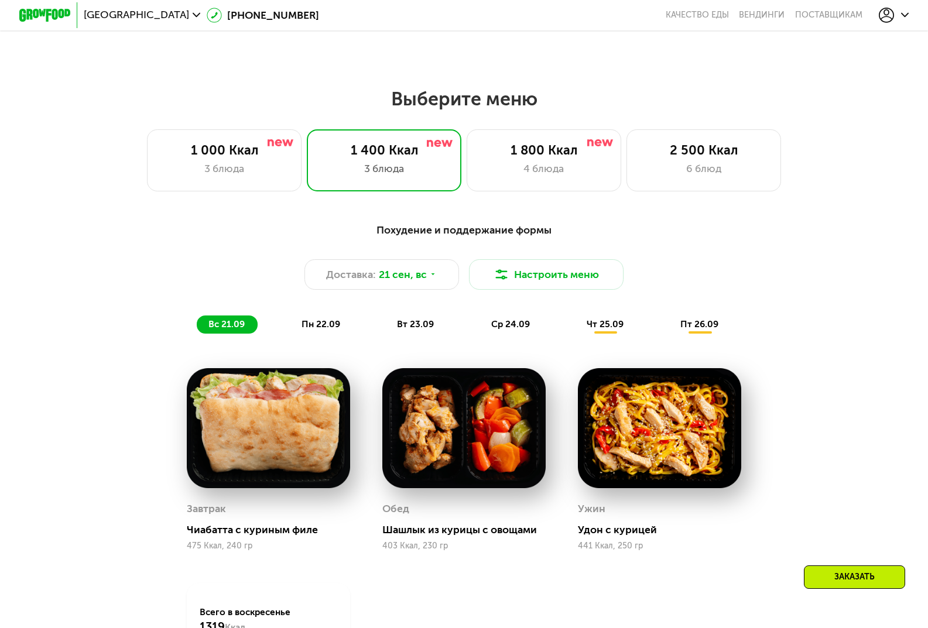
click at [313, 330] on span "пн 22.09" at bounding box center [320, 324] width 39 height 11
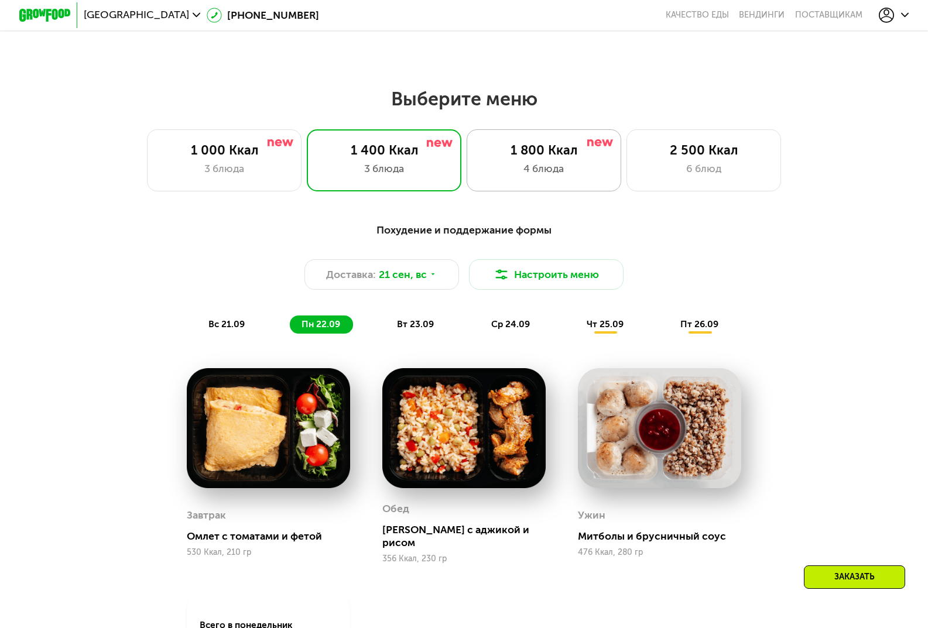
click at [519, 156] on div "1 800 Ккал" at bounding box center [544, 150] width 128 height 15
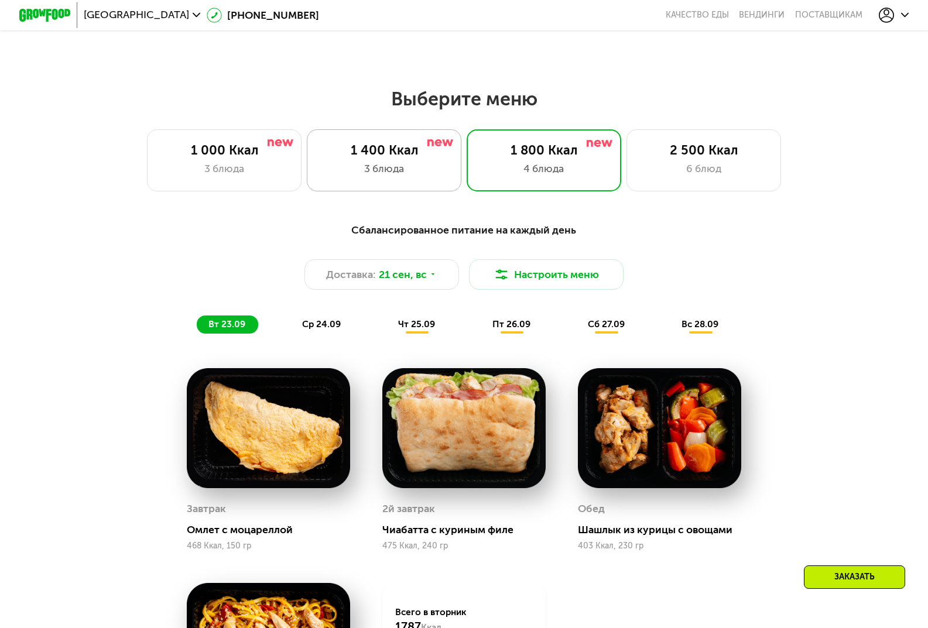
click at [414, 174] on div "3 блюда" at bounding box center [384, 168] width 128 height 15
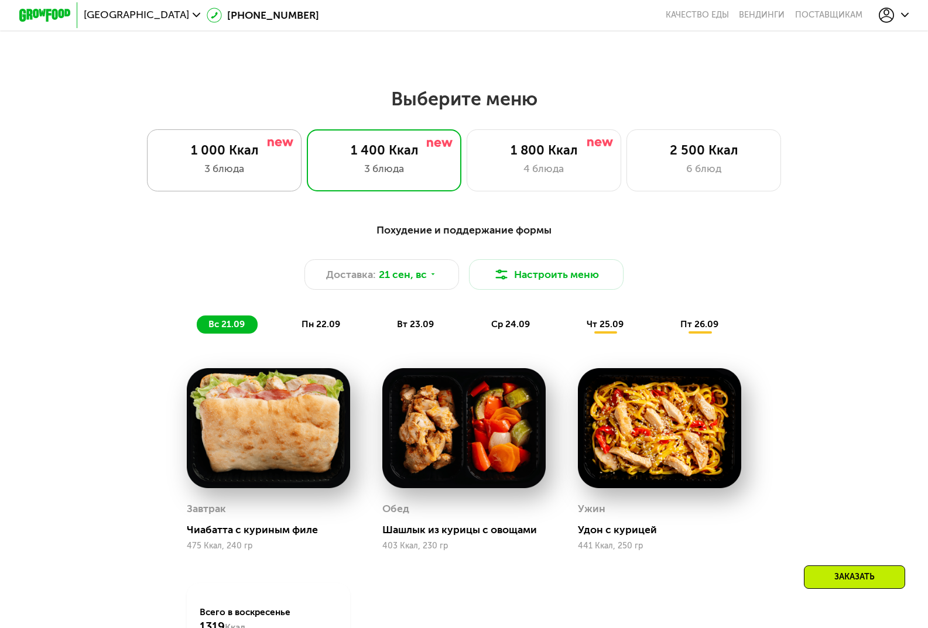
click at [237, 165] on div "1 000 Ккал 3 блюда" at bounding box center [224, 160] width 155 height 62
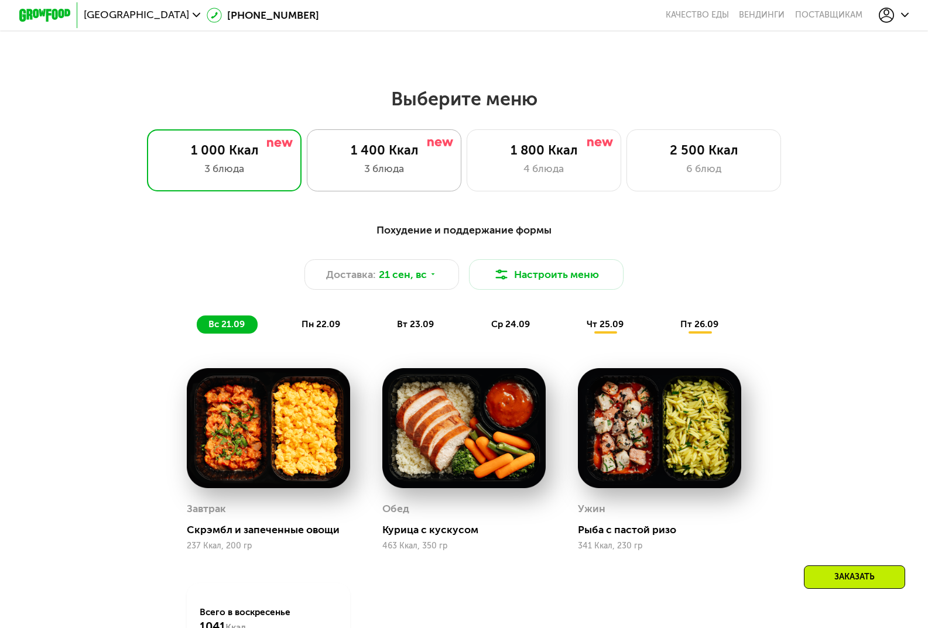
click at [423, 171] on div "3 блюда" at bounding box center [384, 168] width 128 height 15
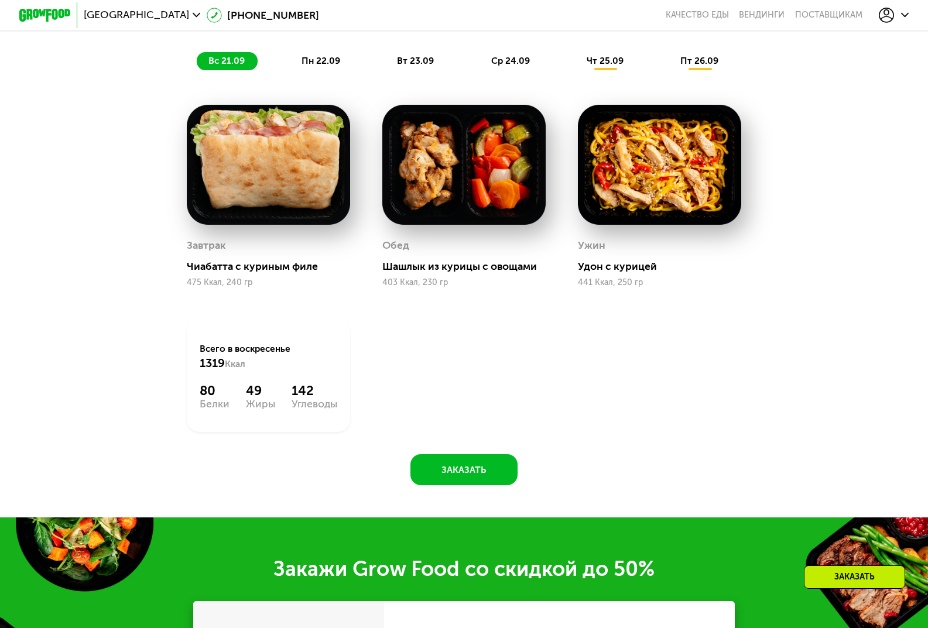
scroll to position [1050, 0]
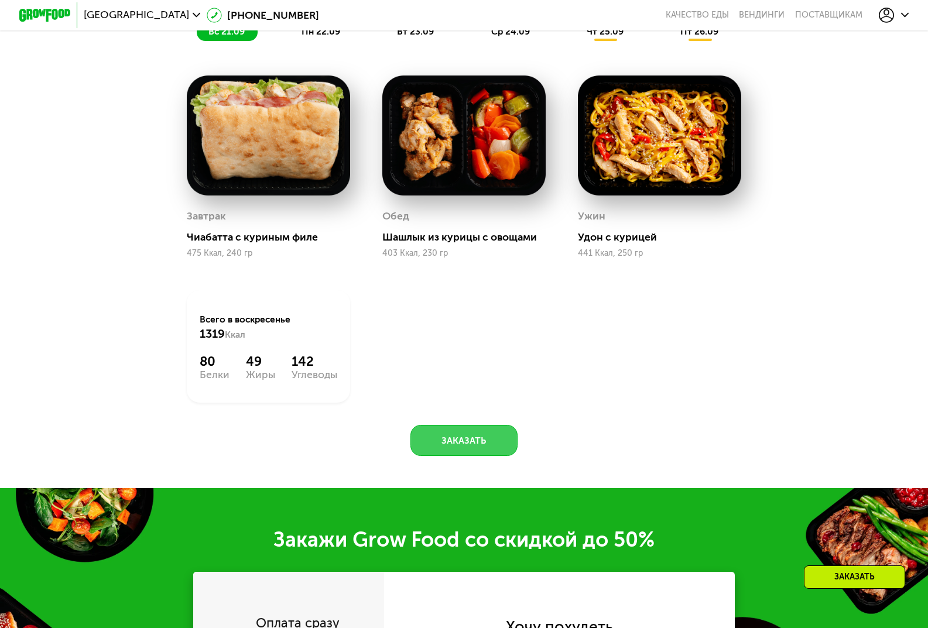
click at [475, 448] on button "Заказать" at bounding box center [464, 440] width 108 height 31
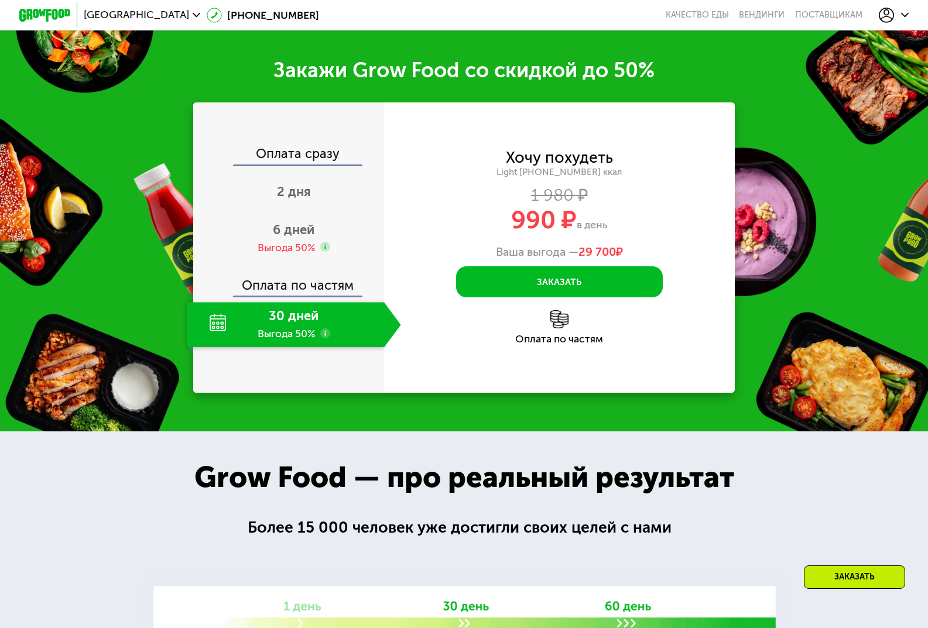
scroll to position [1490, 0]
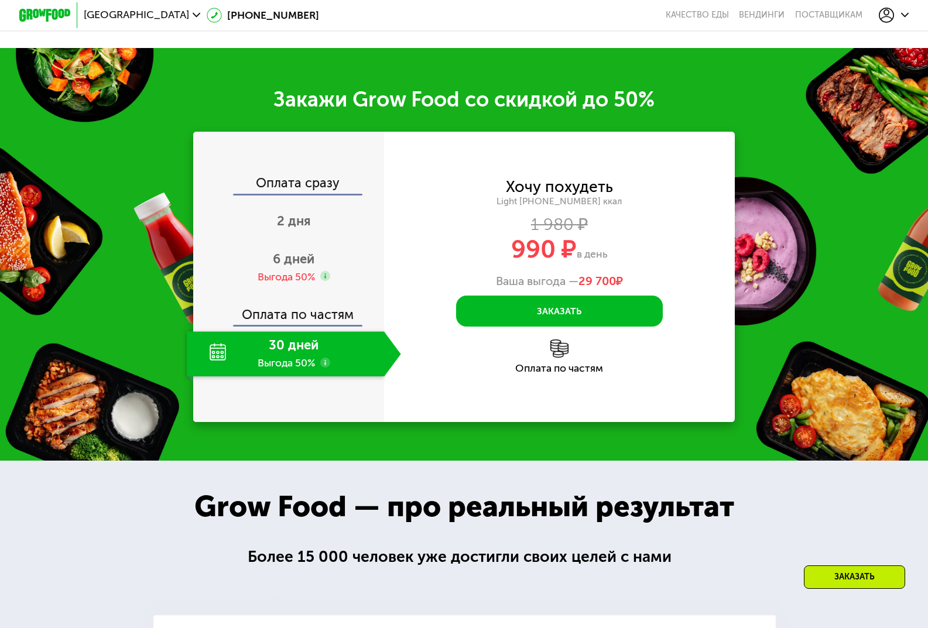
click at [299, 325] on div "Оплата по частям" at bounding box center [289, 311] width 190 height 30
click at [289, 352] on div "30 дней Выгода 50%" at bounding box center [285, 353] width 197 height 45
click at [567, 327] on button "Заказать" at bounding box center [559, 311] width 206 height 31
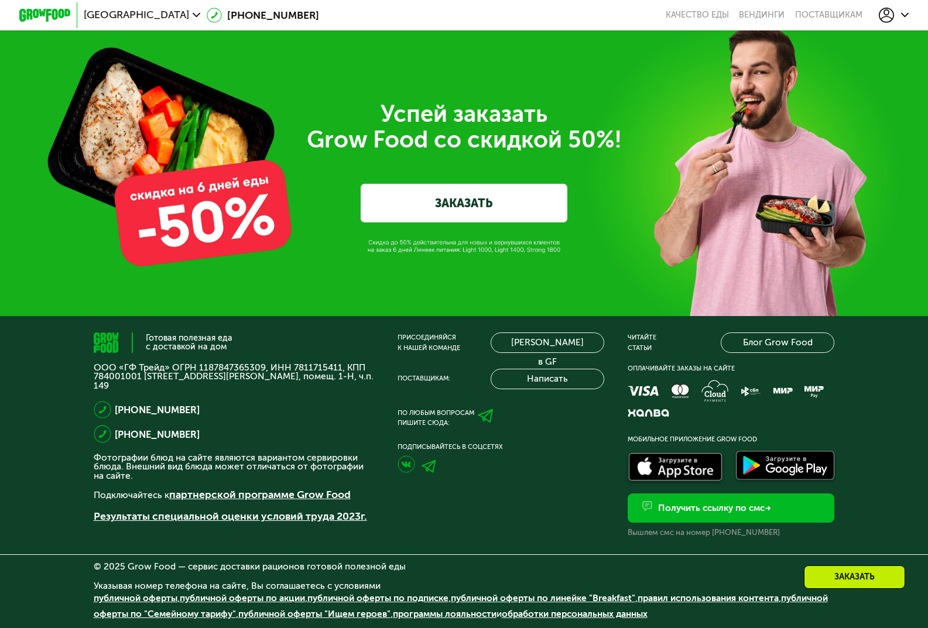
scroll to position [3987, 0]
